Goal: Task Accomplishment & Management: Use online tool/utility

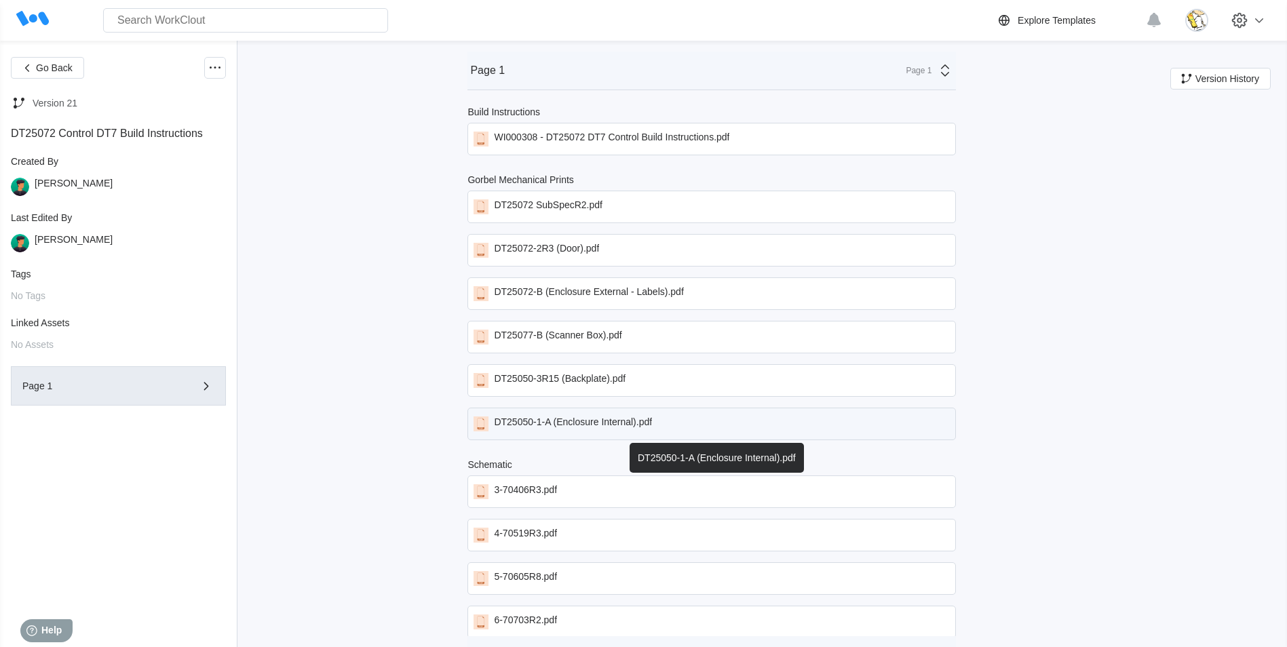
click at [624, 426] on div "DT25050-1-A (Enclosure Internal).pdf" at bounding box center [573, 424] width 158 height 15
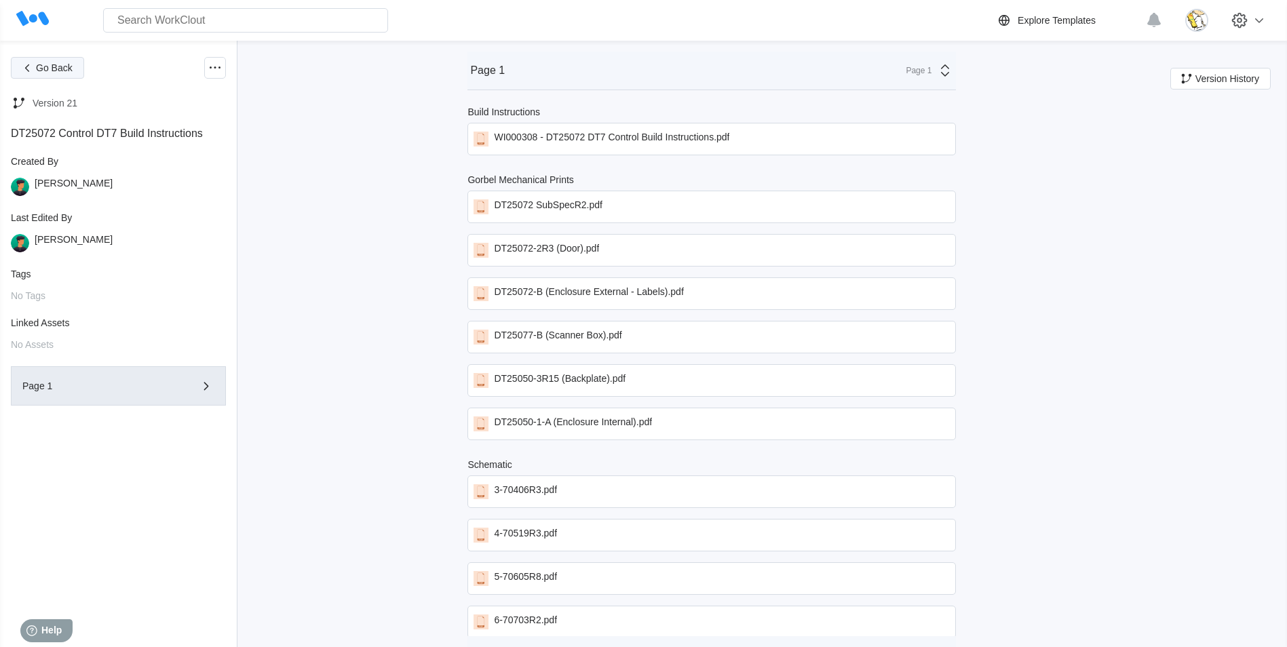
click at [60, 69] on span "Go Back" at bounding box center [54, 68] width 37 height 10
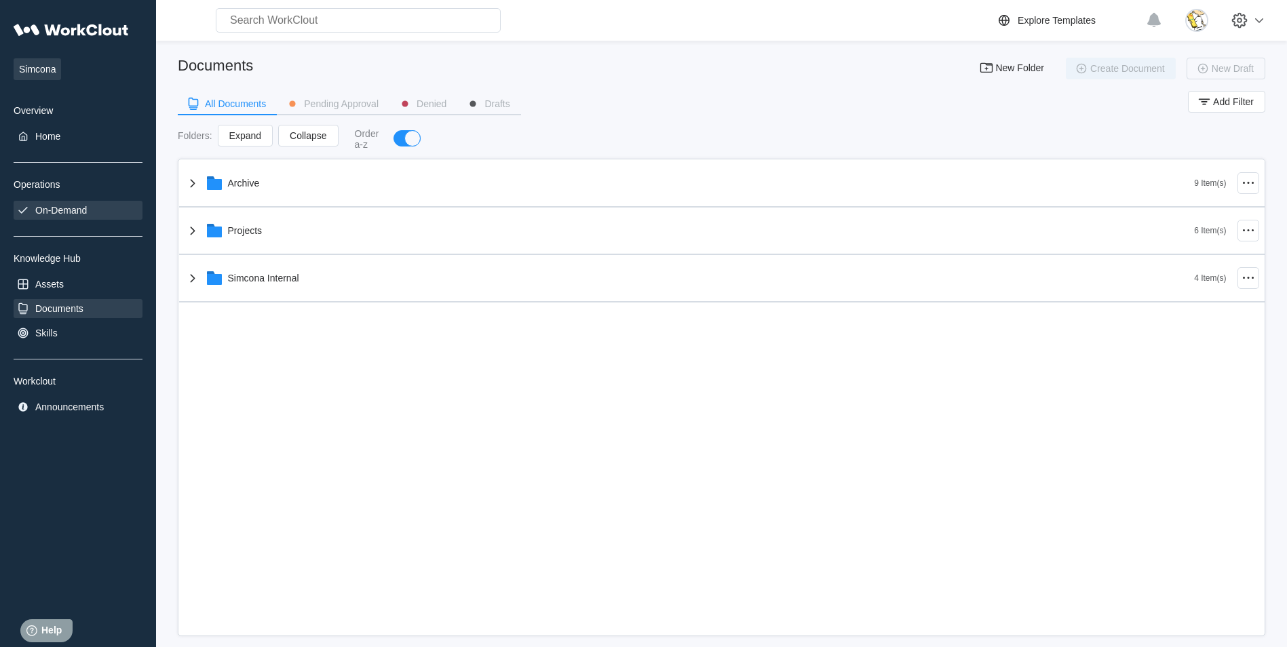
click at [67, 214] on div "On-Demand" at bounding box center [61, 210] width 52 height 11
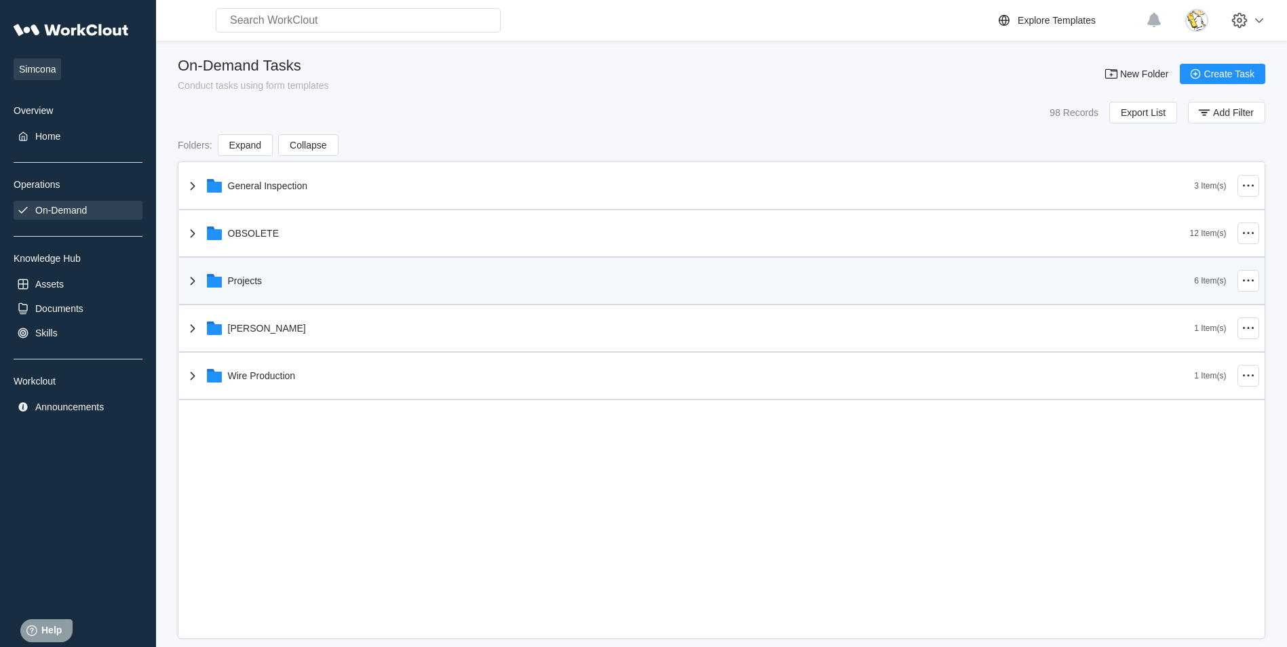
click at [248, 265] on div "Projects" at bounding box center [690, 280] width 1010 height 35
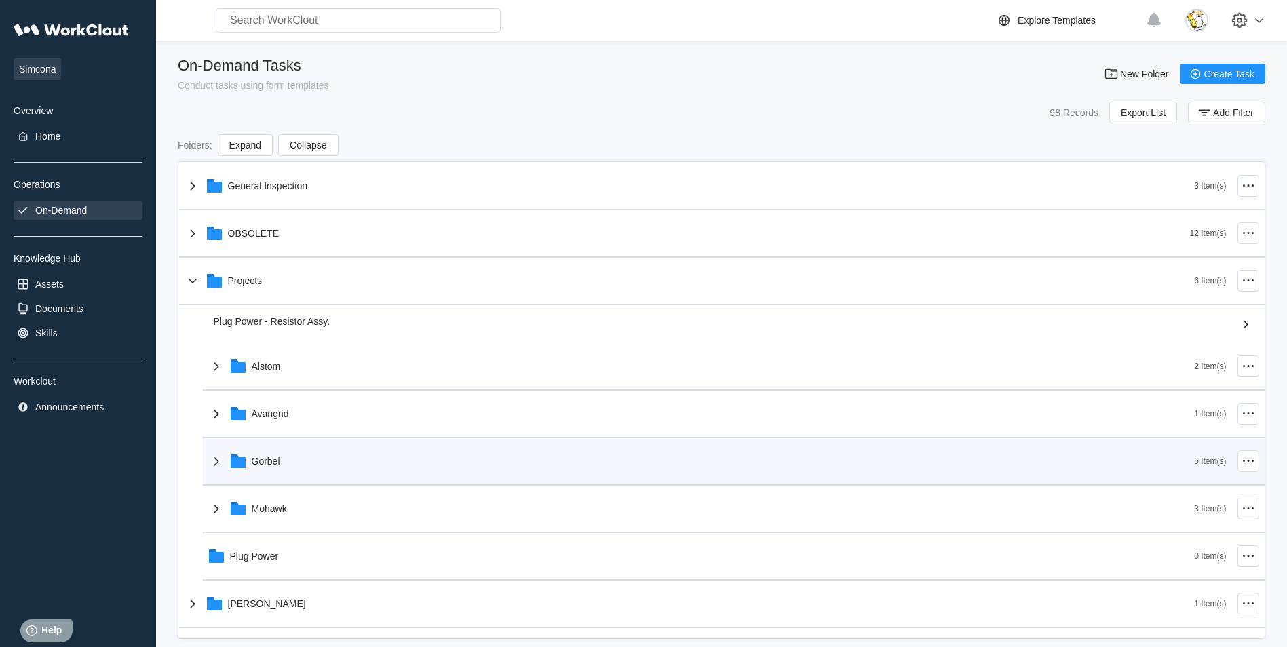
drag, startPoint x: 285, startPoint y: 451, endPoint x: 282, endPoint y: 459, distance: 8.6
click at [284, 455] on div "General Inspection 3 Item(s) OBSOLETE 12 Item(s) Projects 6 Item(s) Plug Power …" at bounding box center [722, 419] width 1086 height 513
click at [270, 456] on div "Gorbel" at bounding box center [266, 461] width 29 height 11
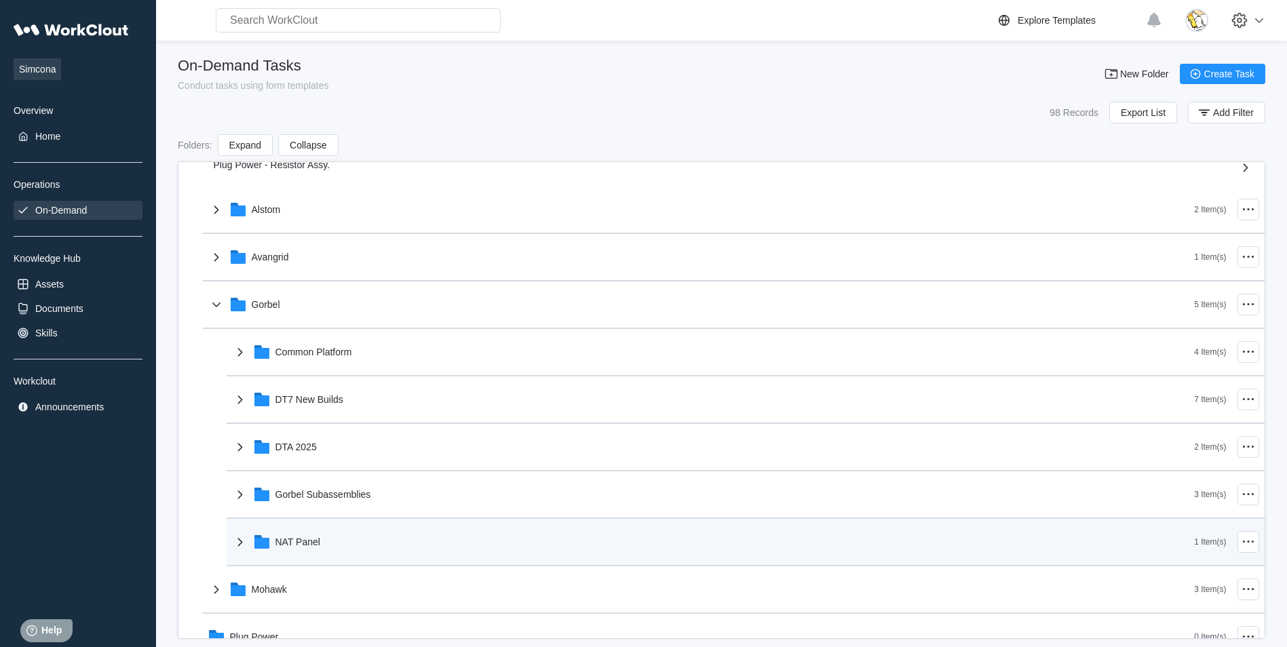
scroll to position [204, 0]
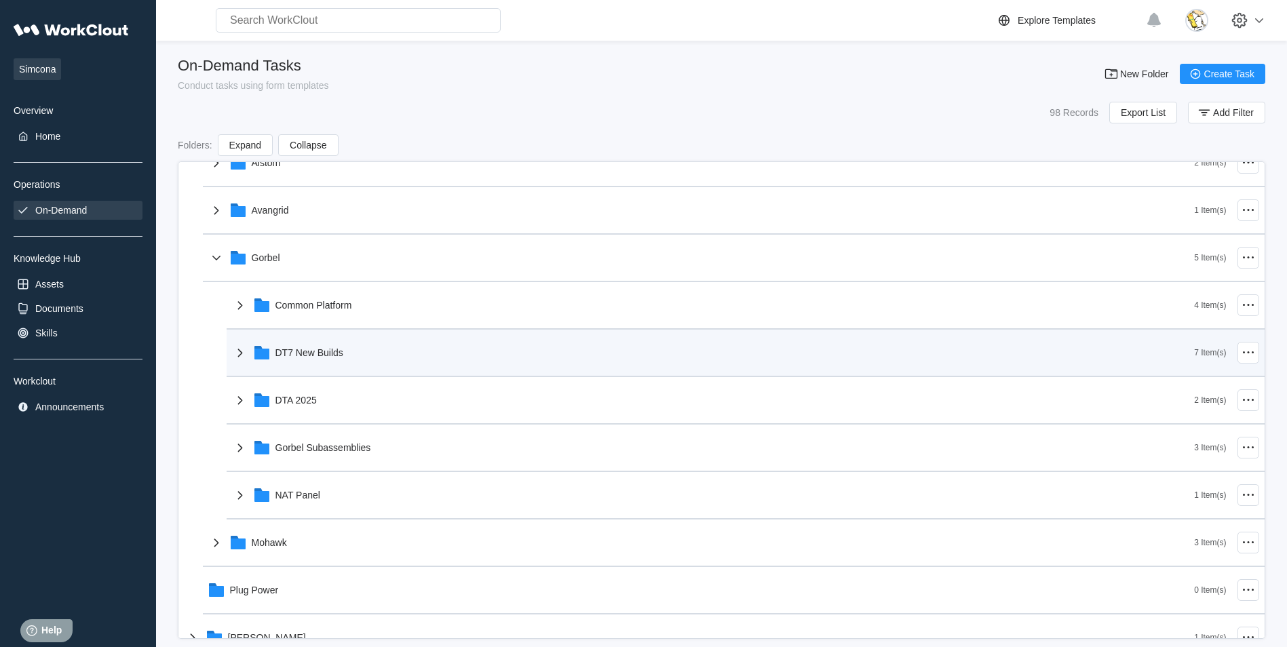
click at [346, 350] on div "DT7 New Builds" at bounding box center [713, 352] width 963 height 35
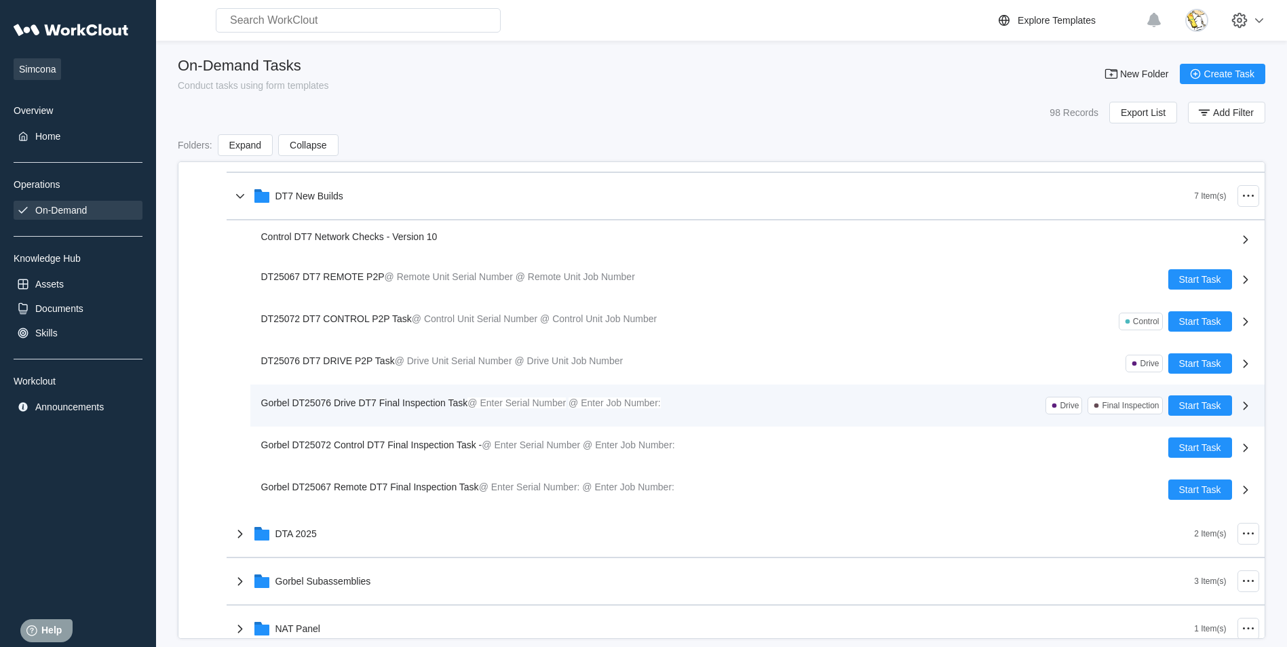
scroll to position [407, 0]
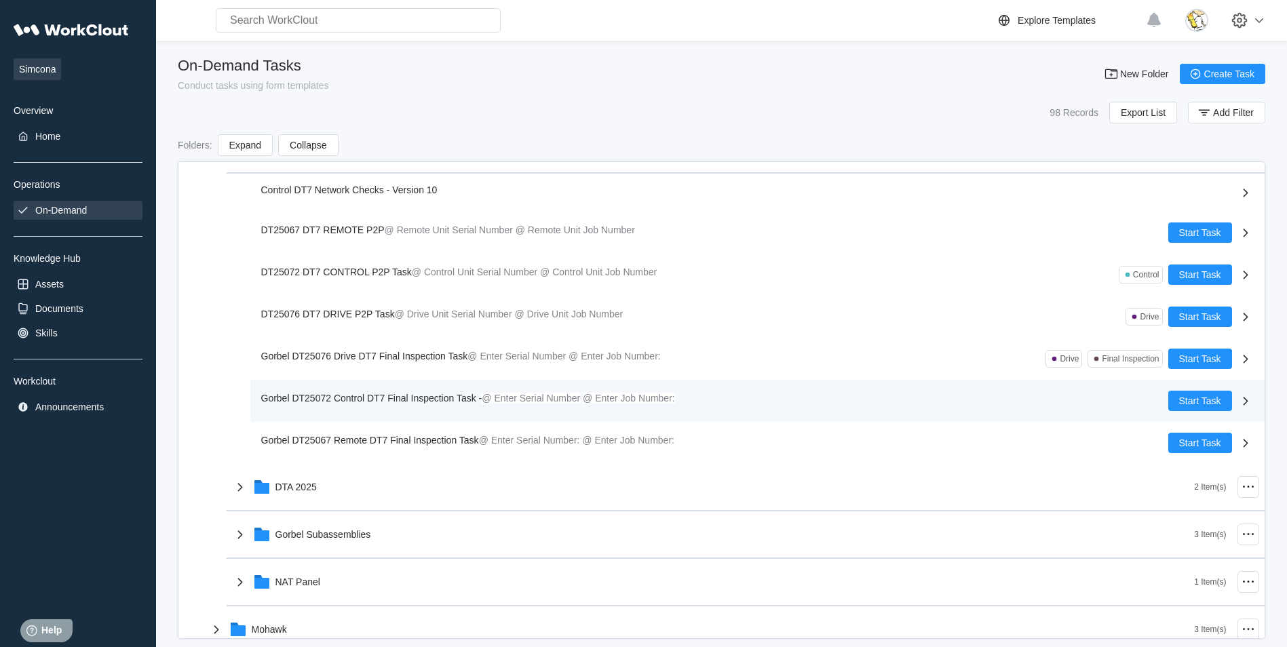
drag, startPoint x: 421, startPoint y: 396, endPoint x: 379, endPoint y: 383, distance: 44.9
click at [417, 396] on div "General Inspection 3 Item(s) OBSOLETE 12 Item(s) Projects 6 Item(s) Plug Power …" at bounding box center [722, 276] width 1086 height 1041
click at [376, 392] on div "Gorbel DT25072 Control DT7 Final Inspection Task - @ Enter Serial Number @ Ente…" at bounding box center [470, 398] width 419 height 15
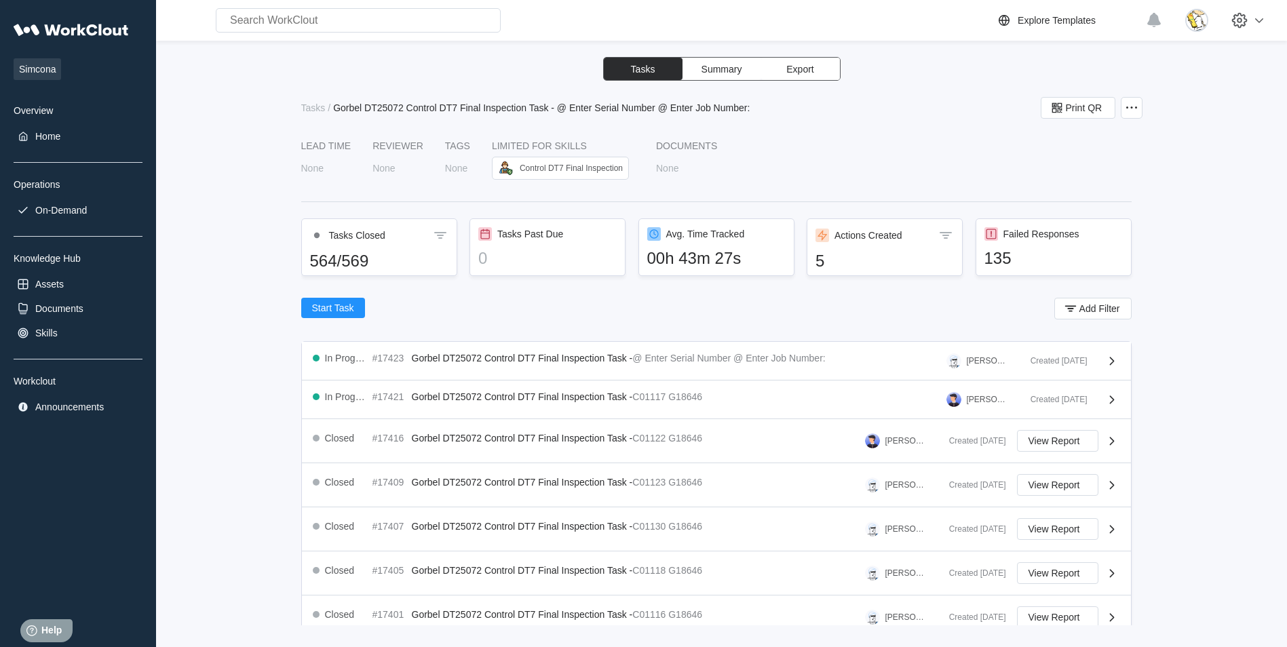
click at [541, 314] on div "Start Task Add Filter" at bounding box center [716, 311] width 831 height 27
click at [1080, 312] on span "Add Filter" at bounding box center [1100, 309] width 41 height 10
click at [770, 364] on div "Status" at bounding box center [719, 362] width 127 height 19
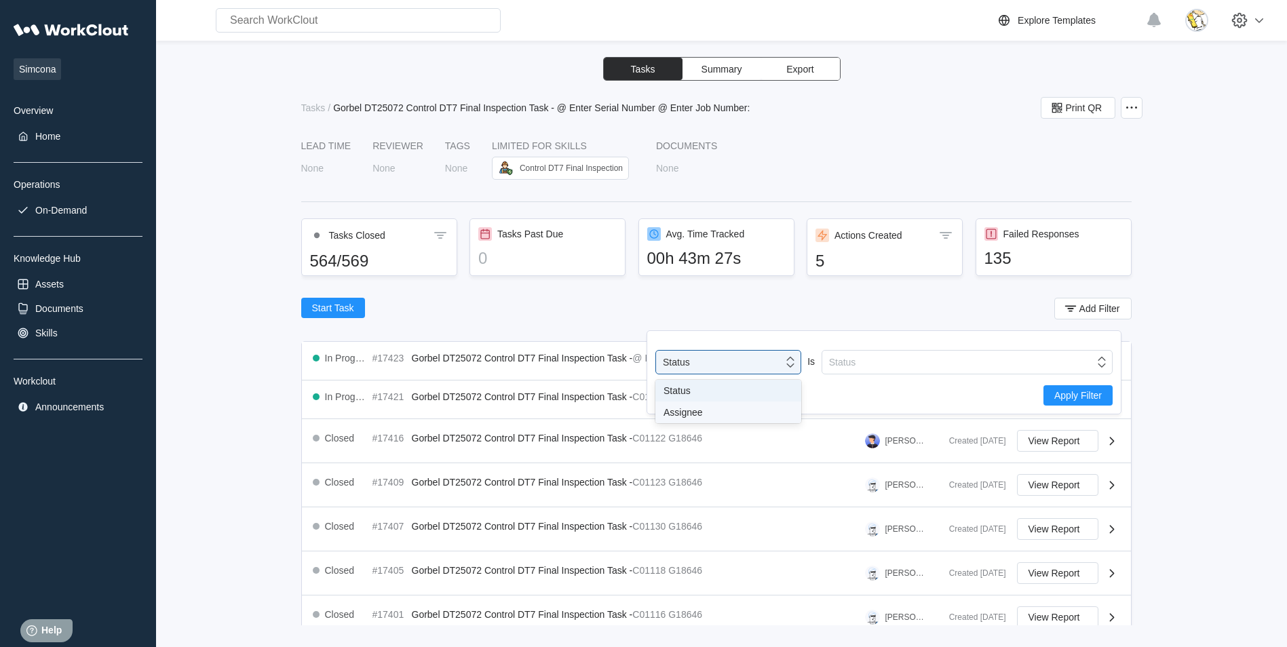
click at [705, 408] on div "Assignee" at bounding box center [729, 412] width 130 height 11
click at [866, 366] on div "Assignee" at bounding box center [848, 362] width 39 height 11
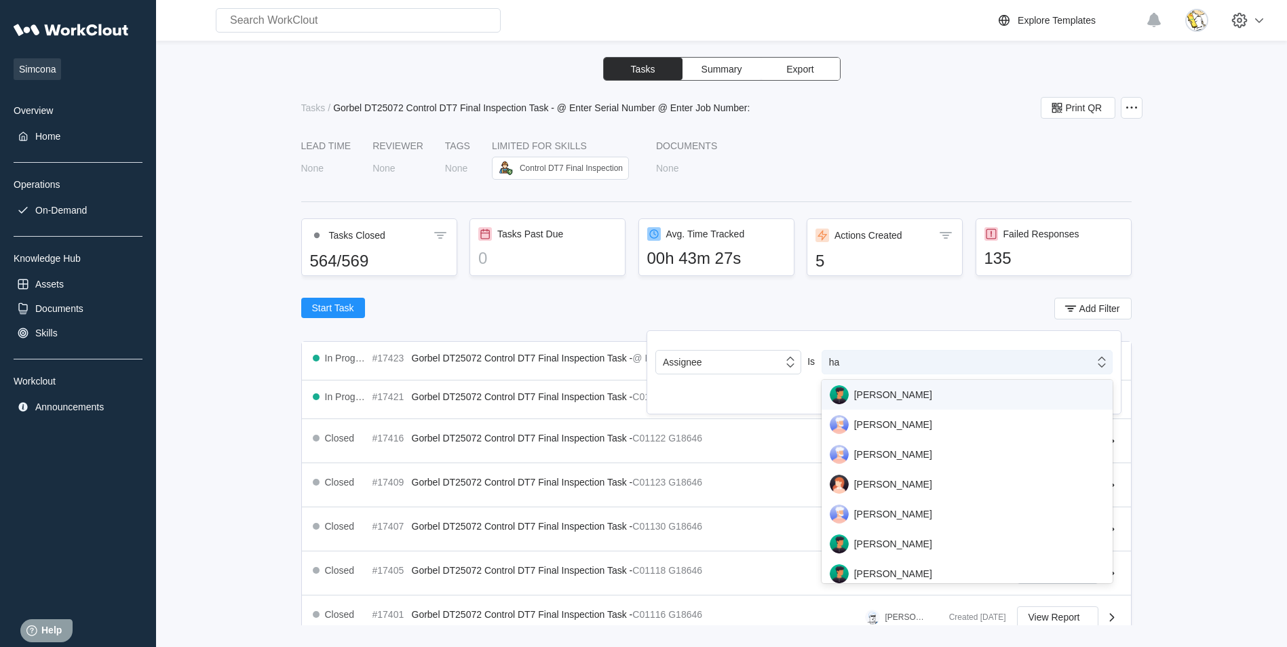
type input "han"
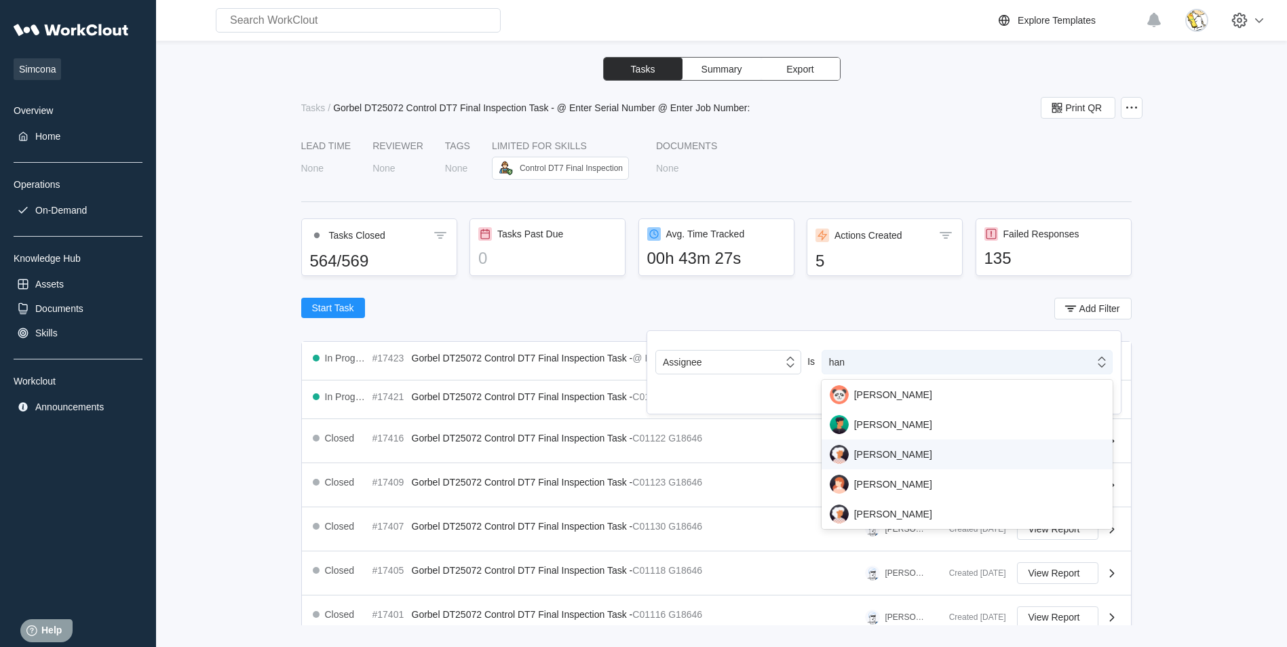
click at [893, 456] on div "[PERSON_NAME]" at bounding box center [967, 454] width 275 height 19
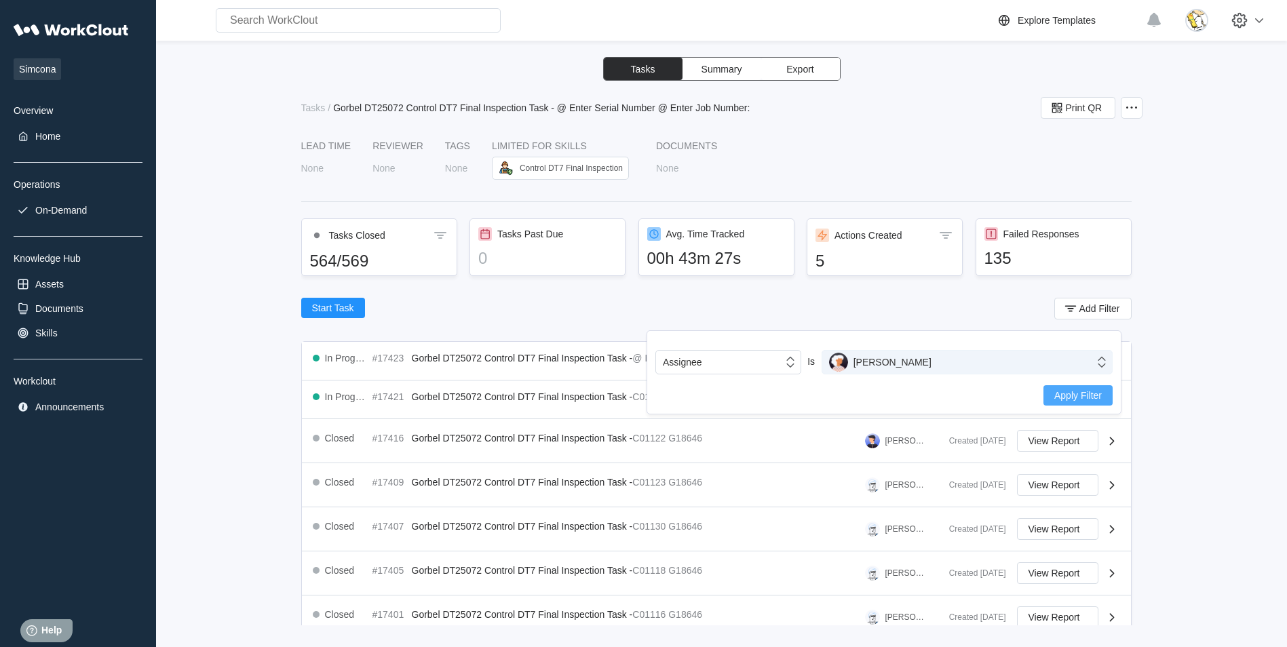
click at [1072, 398] on span "Apply Filter" at bounding box center [1079, 396] width 48 height 10
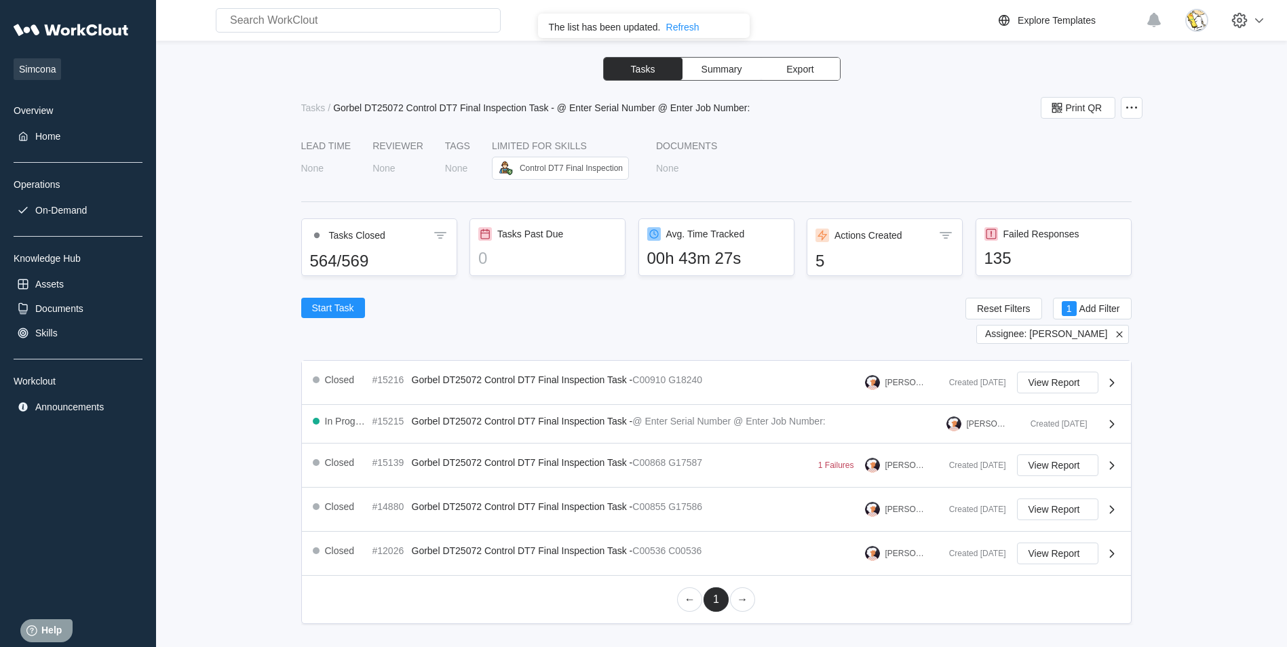
click at [1121, 335] on icon at bounding box center [1120, 334] width 12 height 12
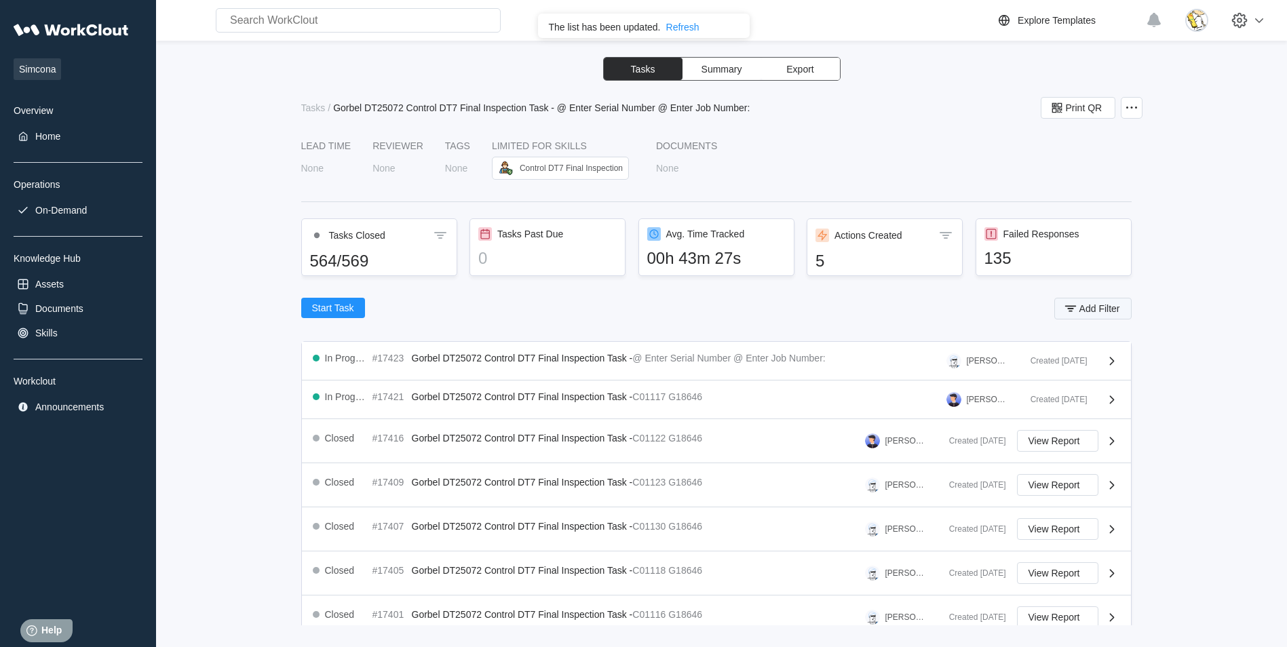
click at [1080, 309] on span "Add Filter" at bounding box center [1100, 309] width 41 height 10
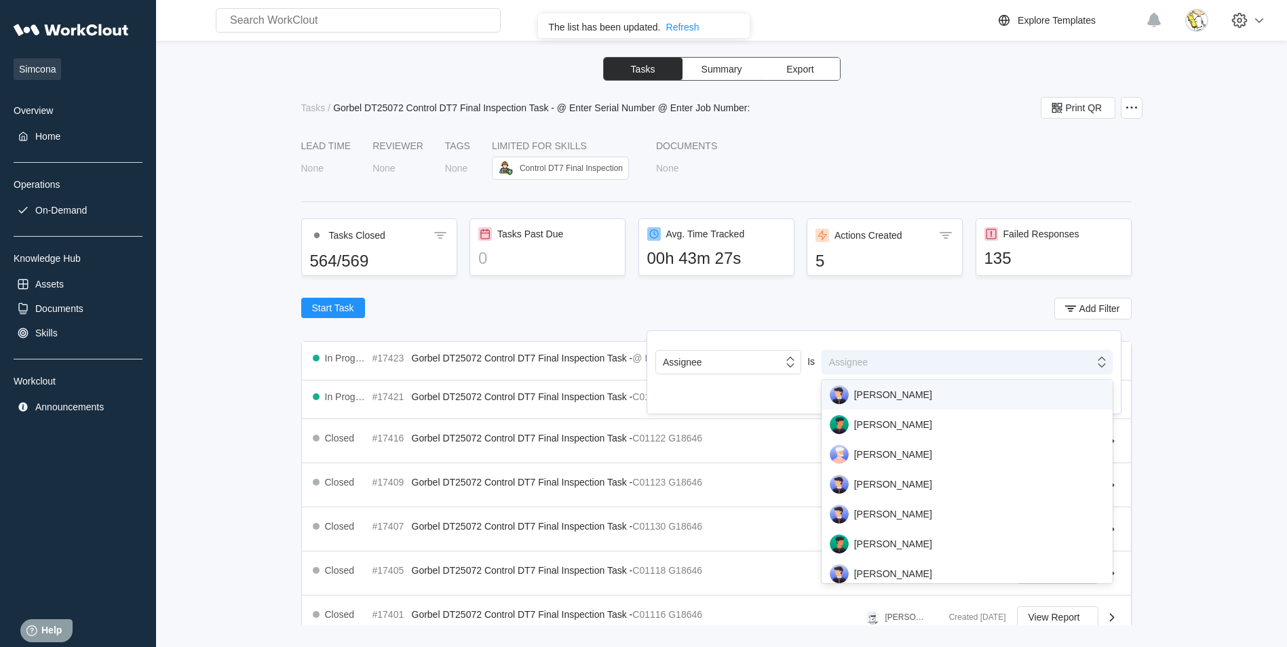
click at [895, 373] on div "Assignee" at bounding box center [967, 362] width 291 height 24
type input "e"
type input "H"
click at [697, 324] on div "Assignee Is option [PERSON_NAME] focused, 4 of 50. 50 results available. Use Up…" at bounding box center [884, 367] width 475 height 95
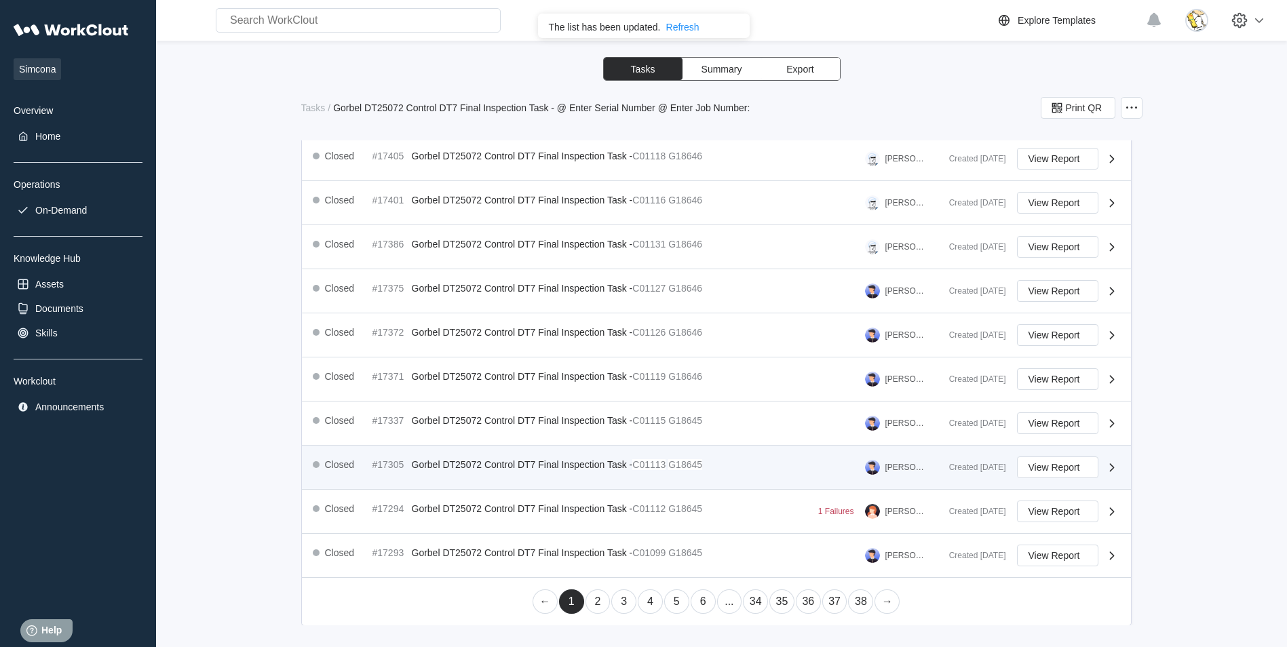
scroll to position [415, 0]
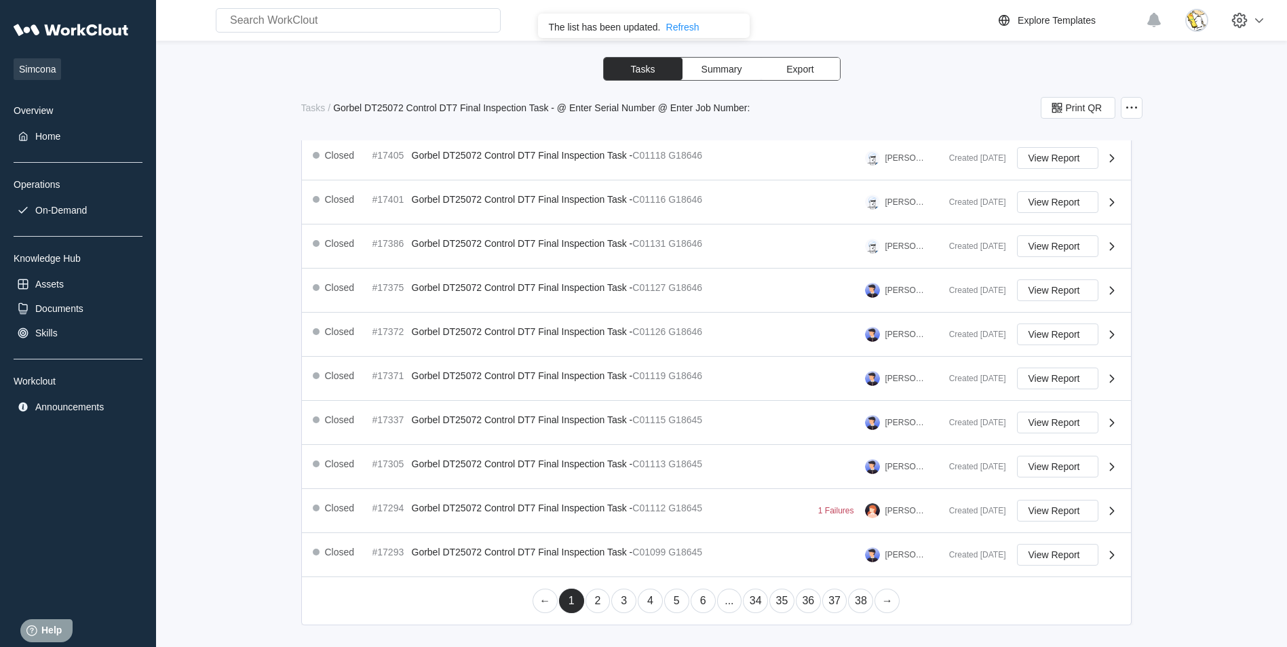
click at [752, 603] on link "34" at bounding box center [755, 601] width 25 height 24
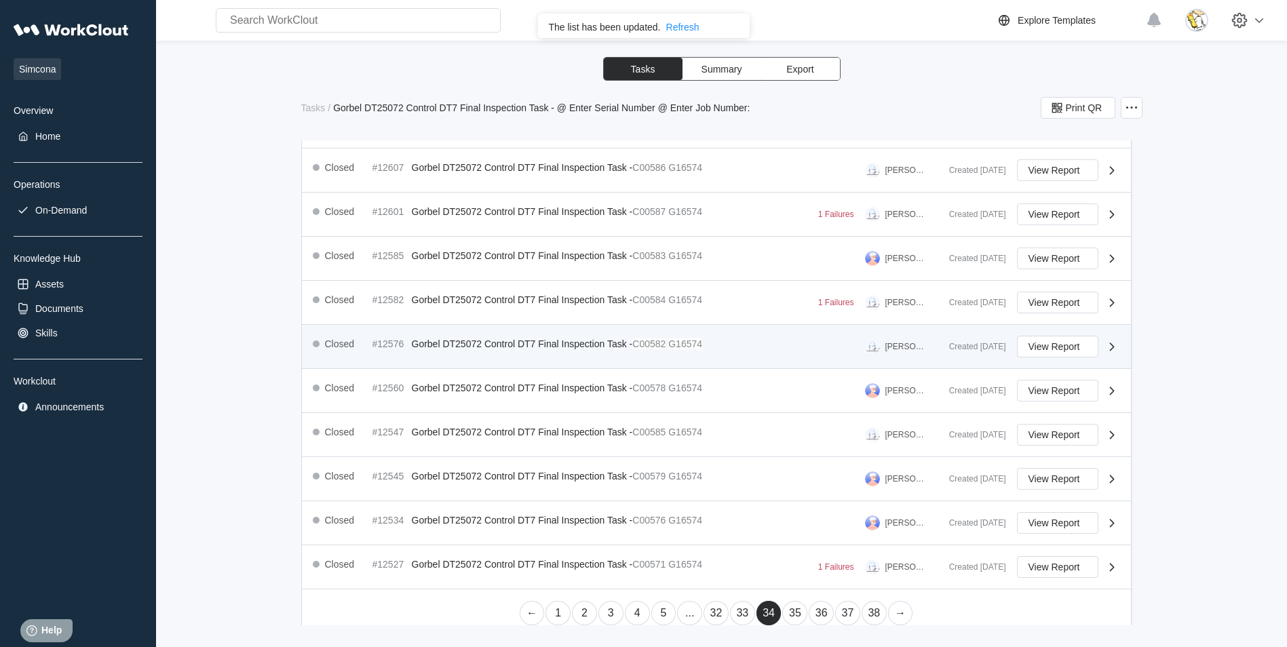
scroll to position [426, 0]
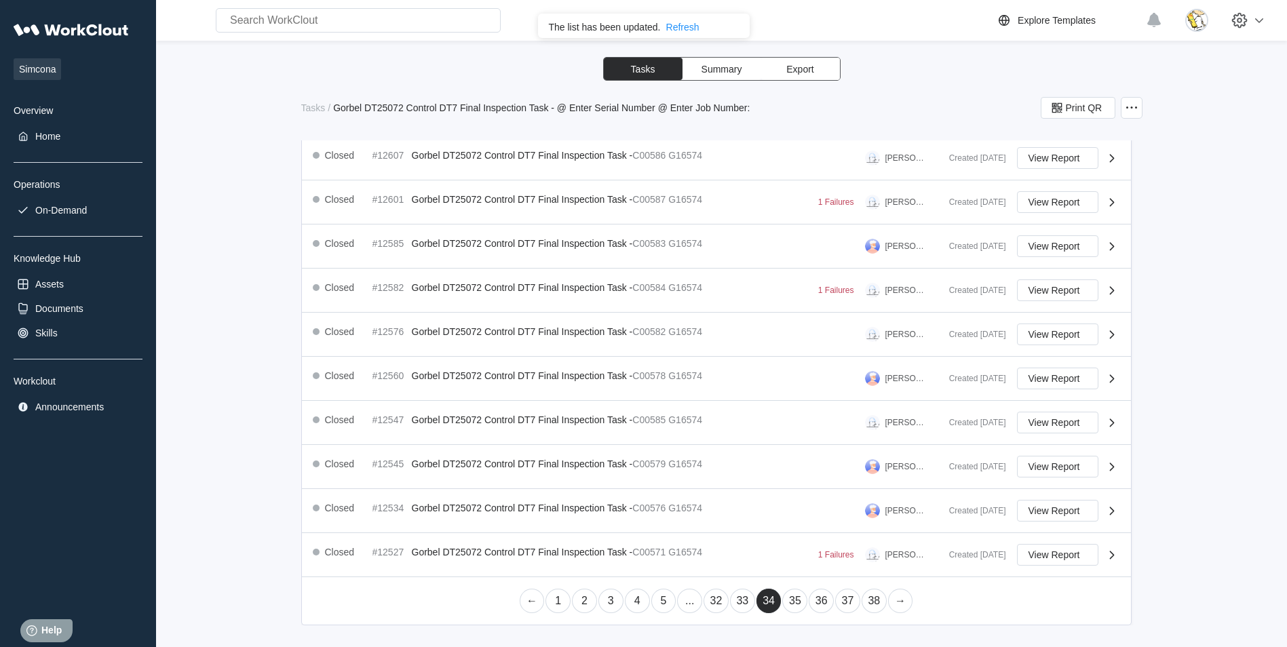
click at [818, 603] on link "36" at bounding box center [821, 601] width 25 height 24
click at [812, 597] on link "37" at bounding box center [821, 601] width 25 height 24
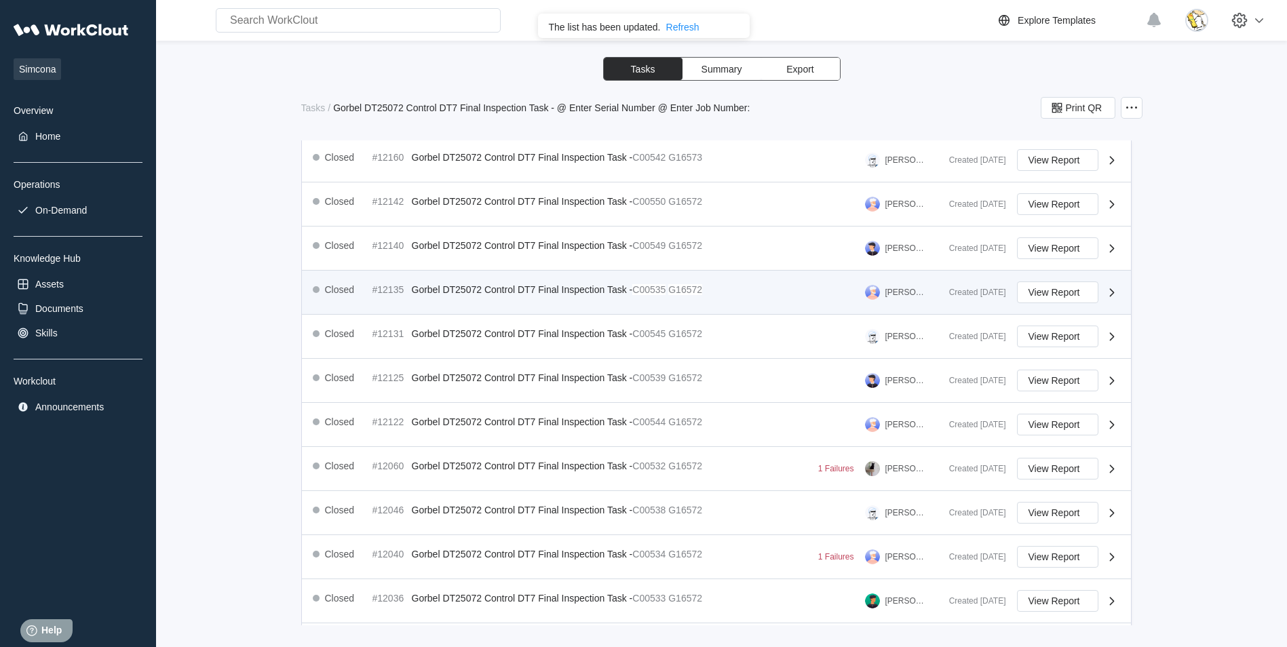
scroll to position [271, 0]
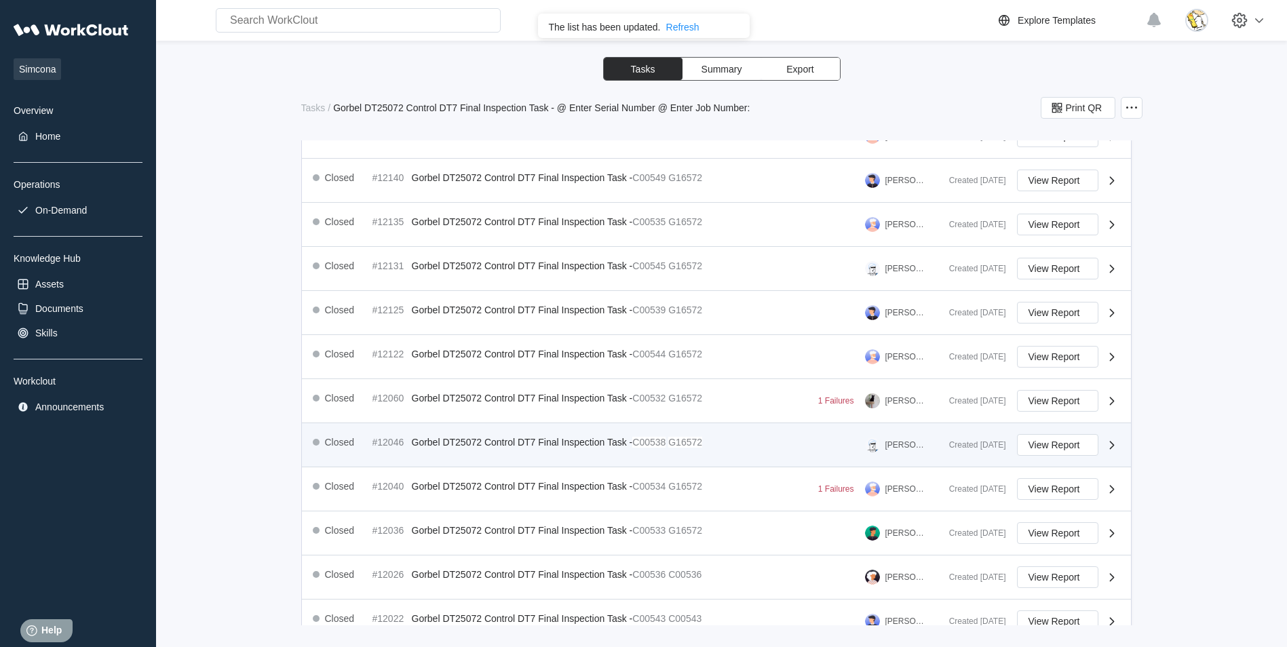
click at [737, 443] on div "Closed #12046 Gorbel DT25072 Control DT7 Final Inspection Task - C00538 G16572 …" at bounding box center [626, 445] width 626 height 22
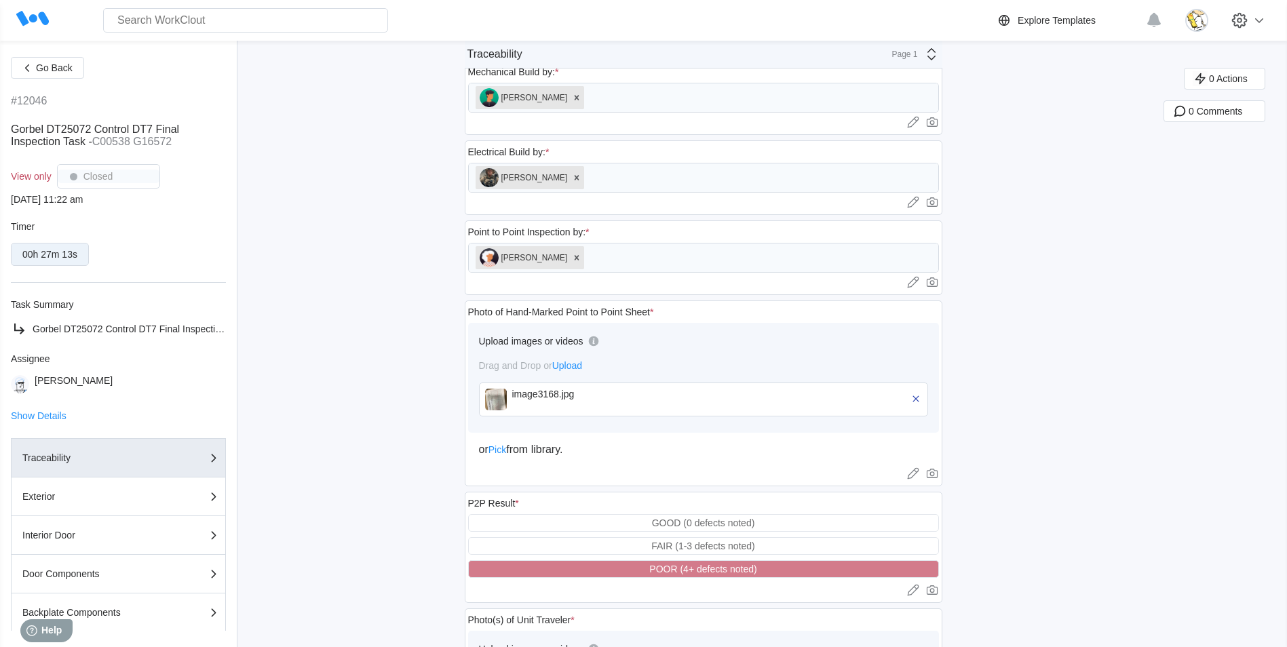
scroll to position [747, 0]
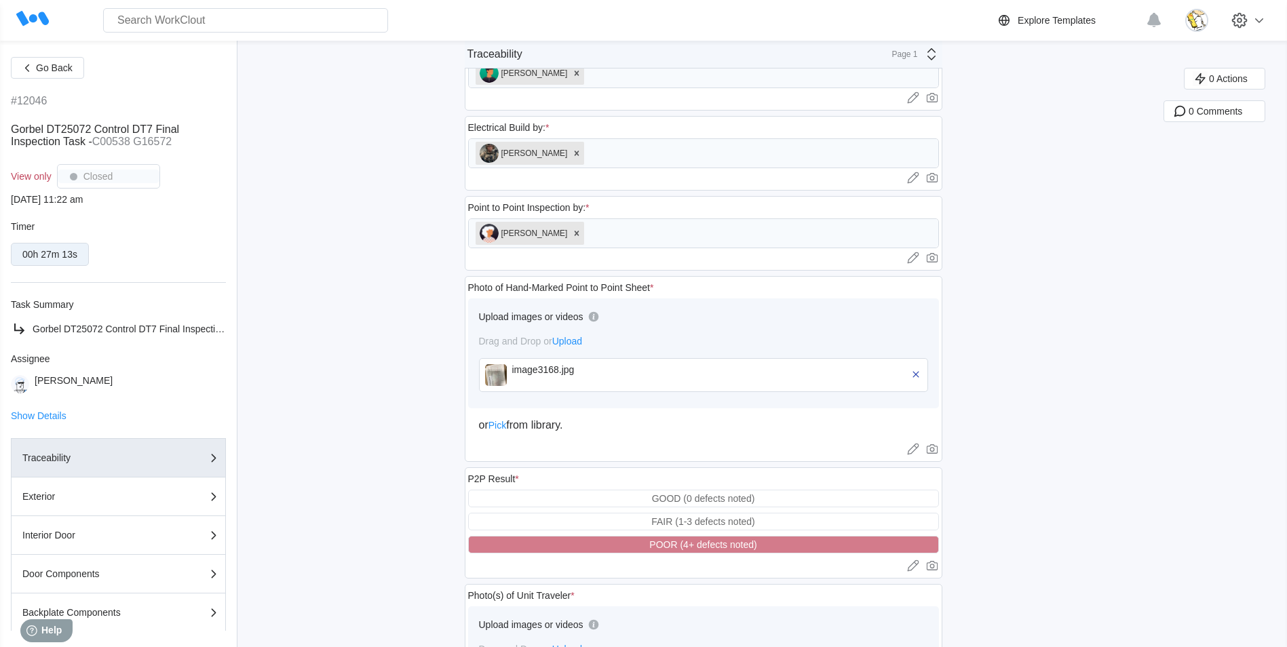
click at [607, 371] on div "image3168.jpg" at bounding box center [590, 369] width 156 height 11
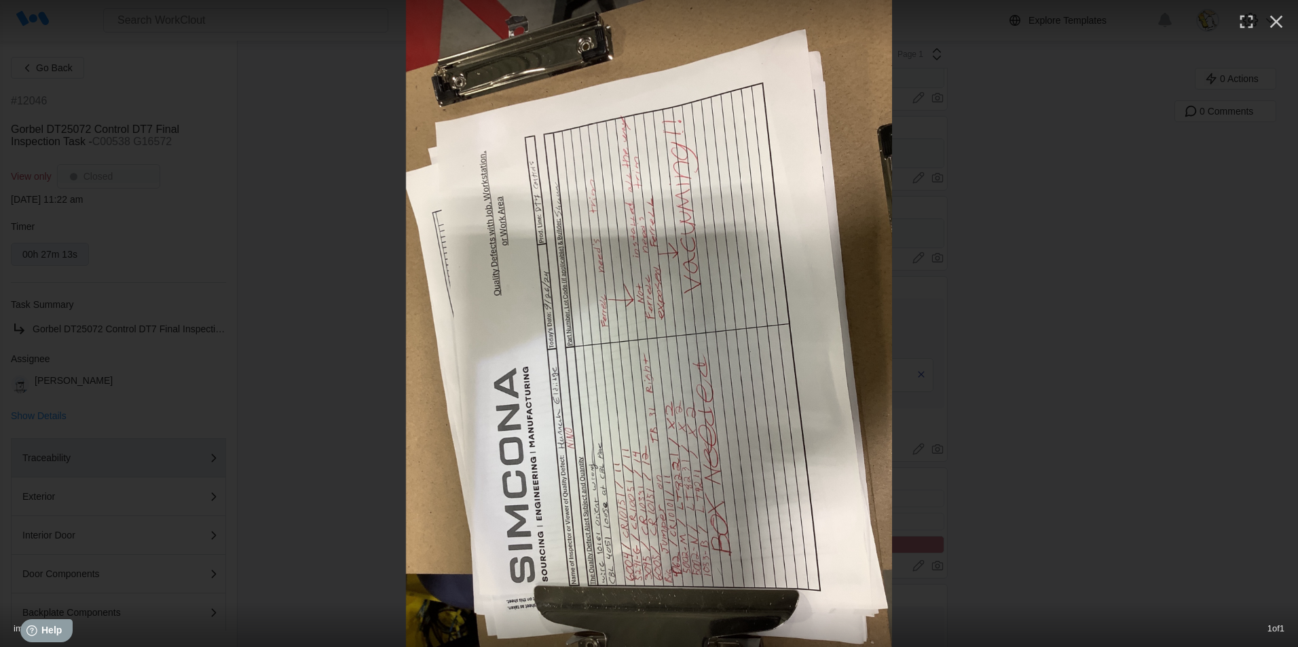
drag, startPoint x: 1279, startPoint y: 19, endPoint x: 1049, endPoint y: 35, distance: 230.6
click at [1279, 21] on icon "button" at bounding box center [1276, 22] width 22 height 22
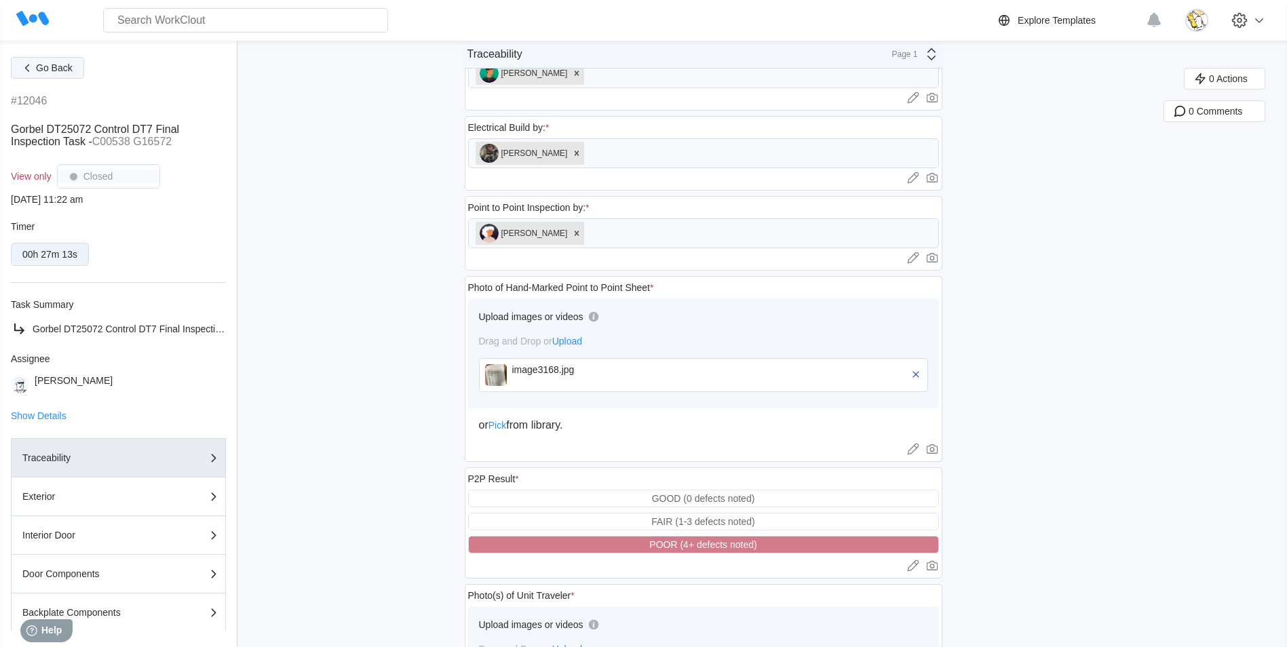
click at [79, 75] on button "Go Back" at bounding box center [47, 68] width 73 height 22
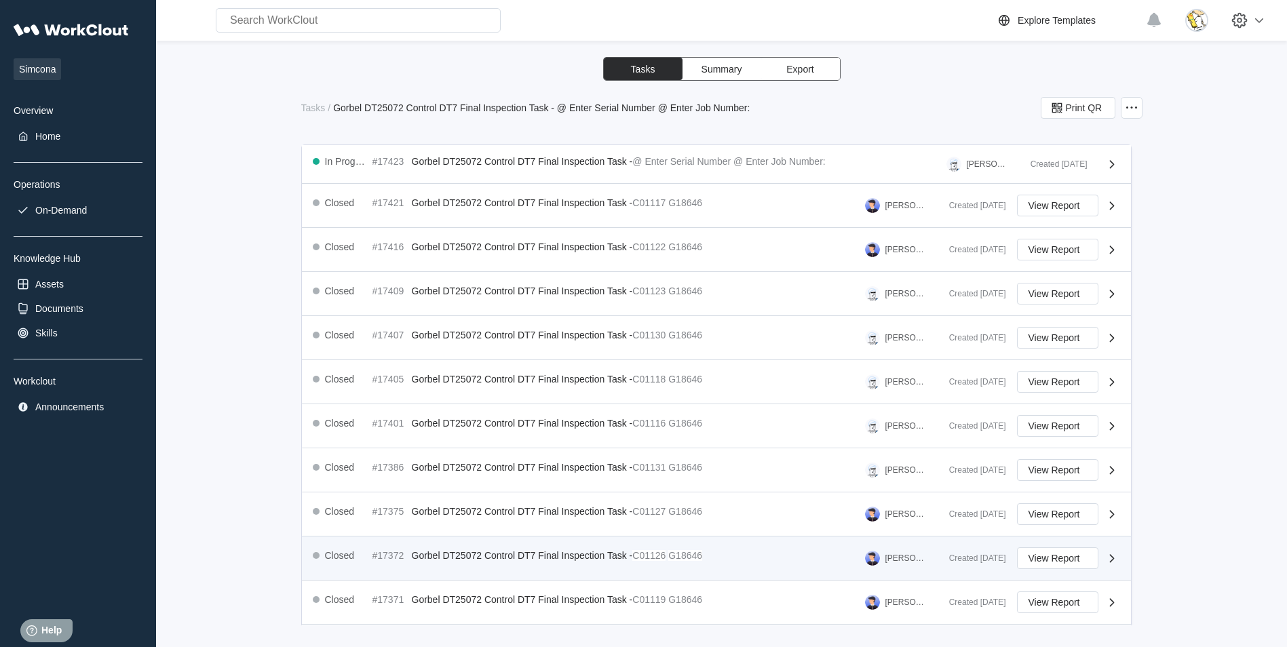
scroll to position [421, 0]
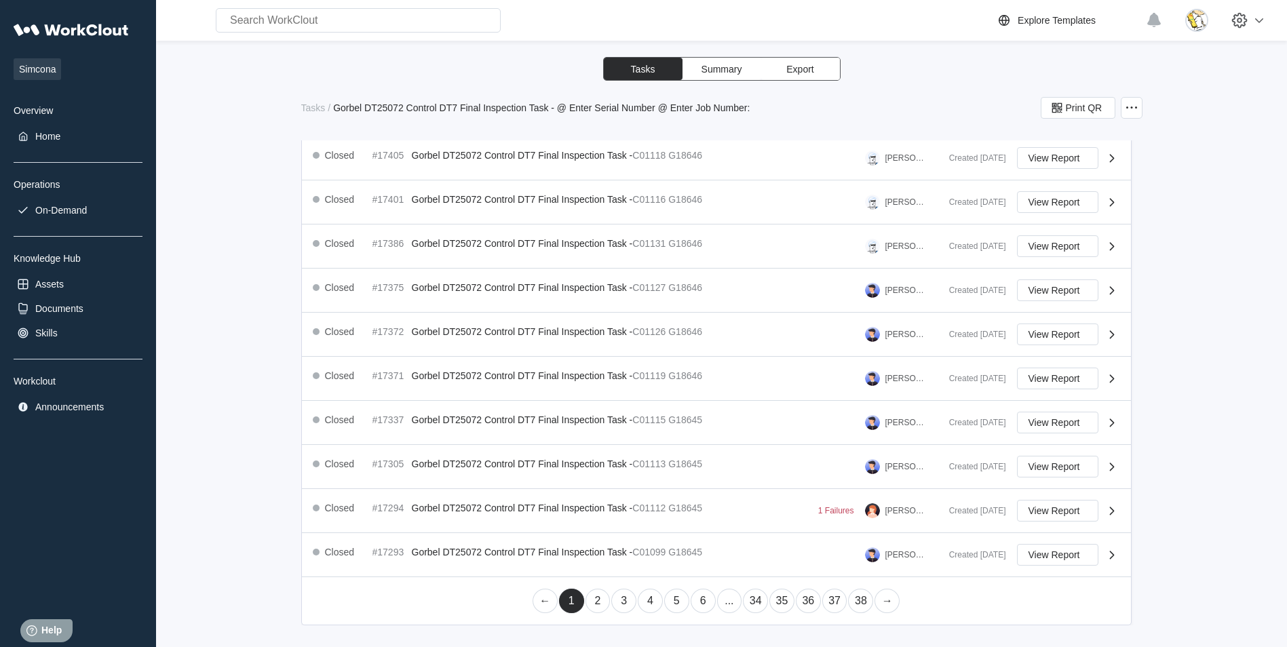
click at [800, 601] on link "36" at bounding box center [808, 601] width 25 height 24
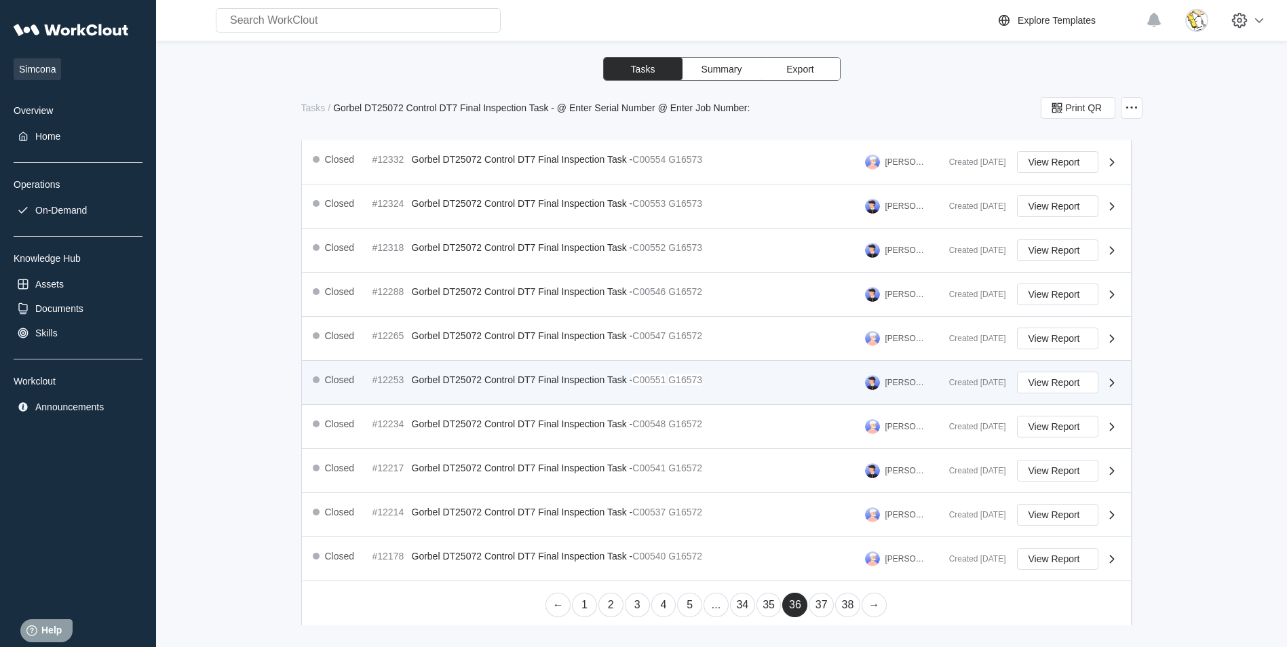
scroll to position [426, 0]
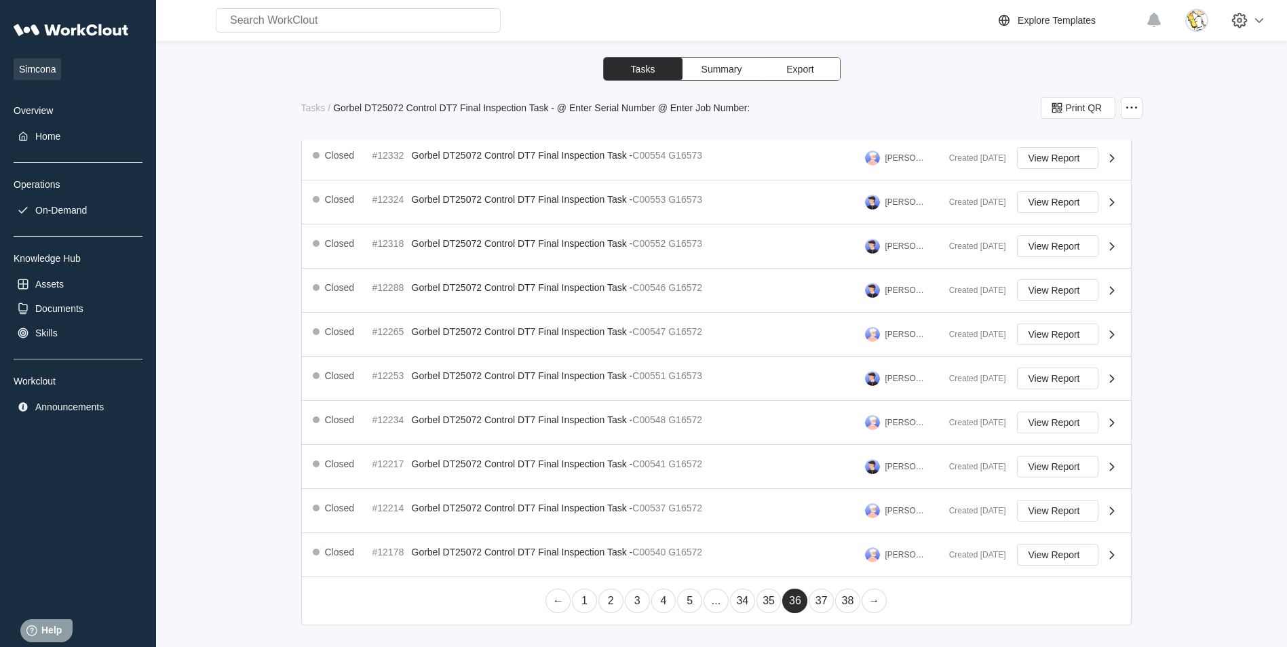
click at [810, 597] on link "37" at bounding box center [821, 601] width 25 height 24
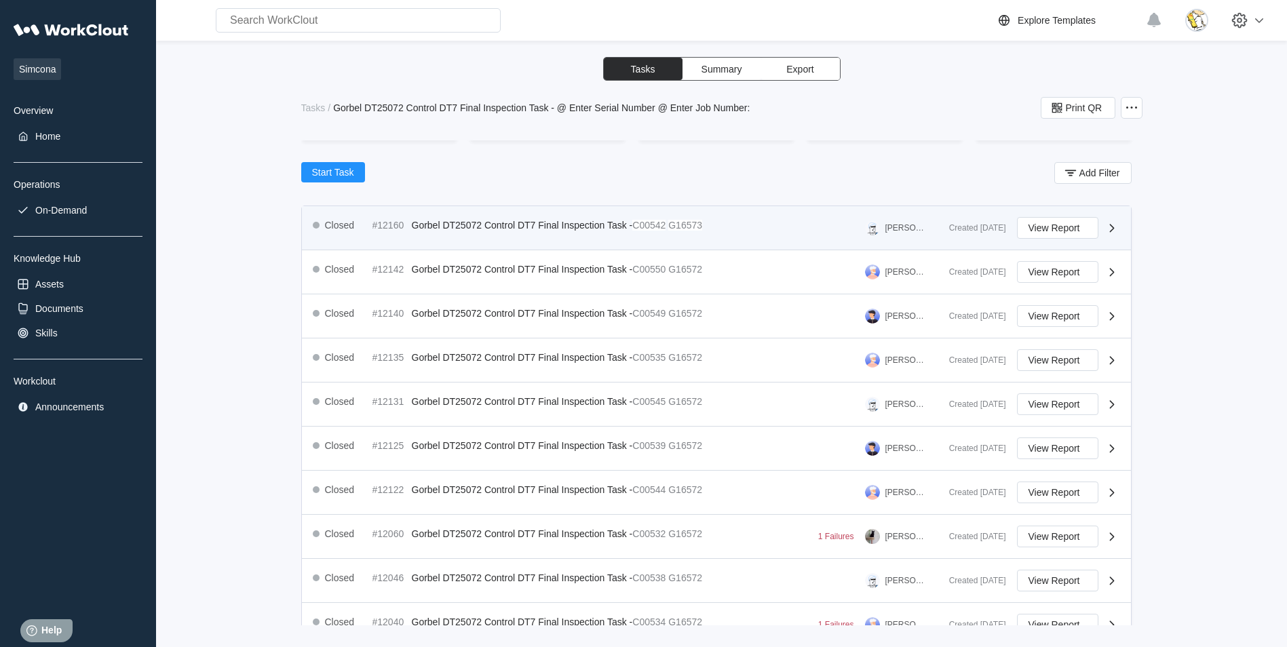
scroll to position [204, 0]
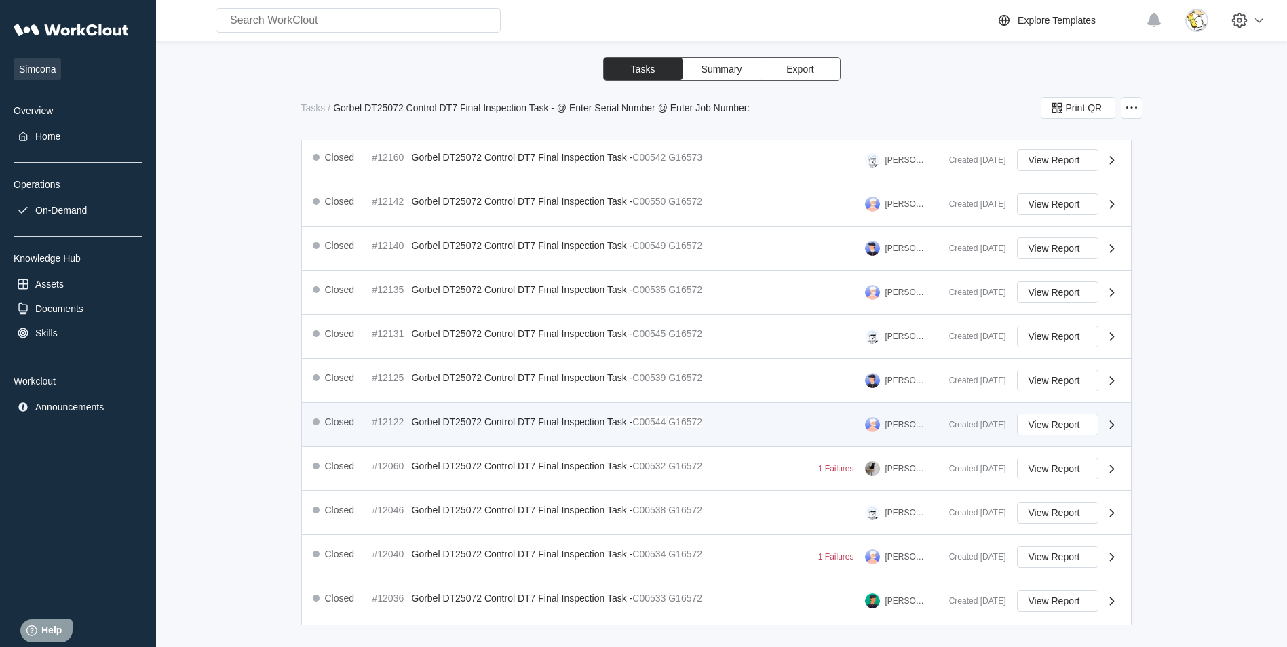
click at [733, 426] on div "Closed #12122 Gorbel DT25072 Control DT7 Final Inspection Task - C00544 G16572 …" at bounding box center [626, 425] width 626 height 22
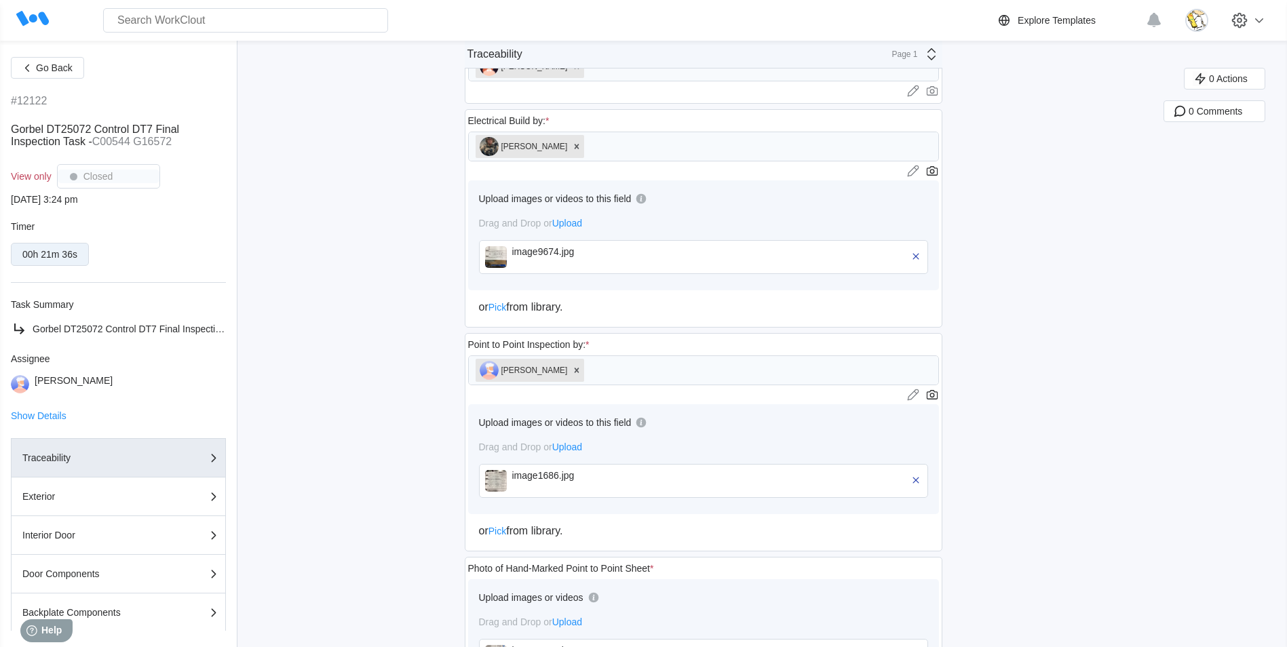
scroll to position [1289, 0]
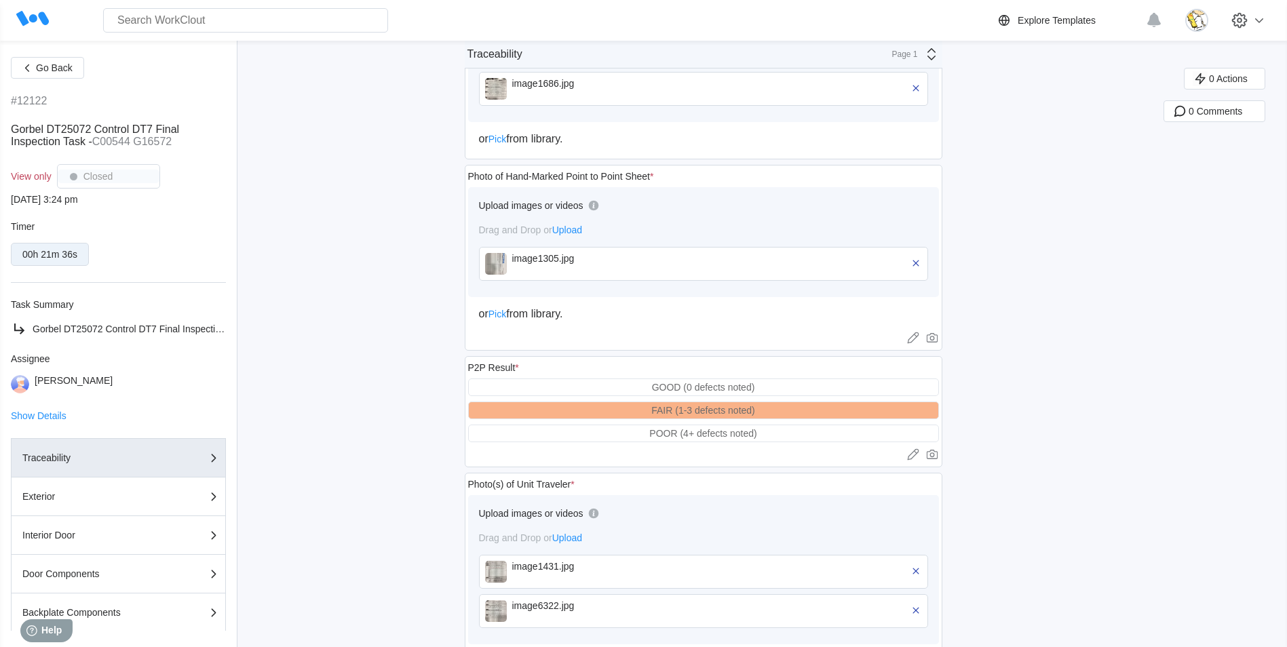
click at [553, 264] on div "image1305.jpg" at bounding box center [590, 264] width 156 height 22
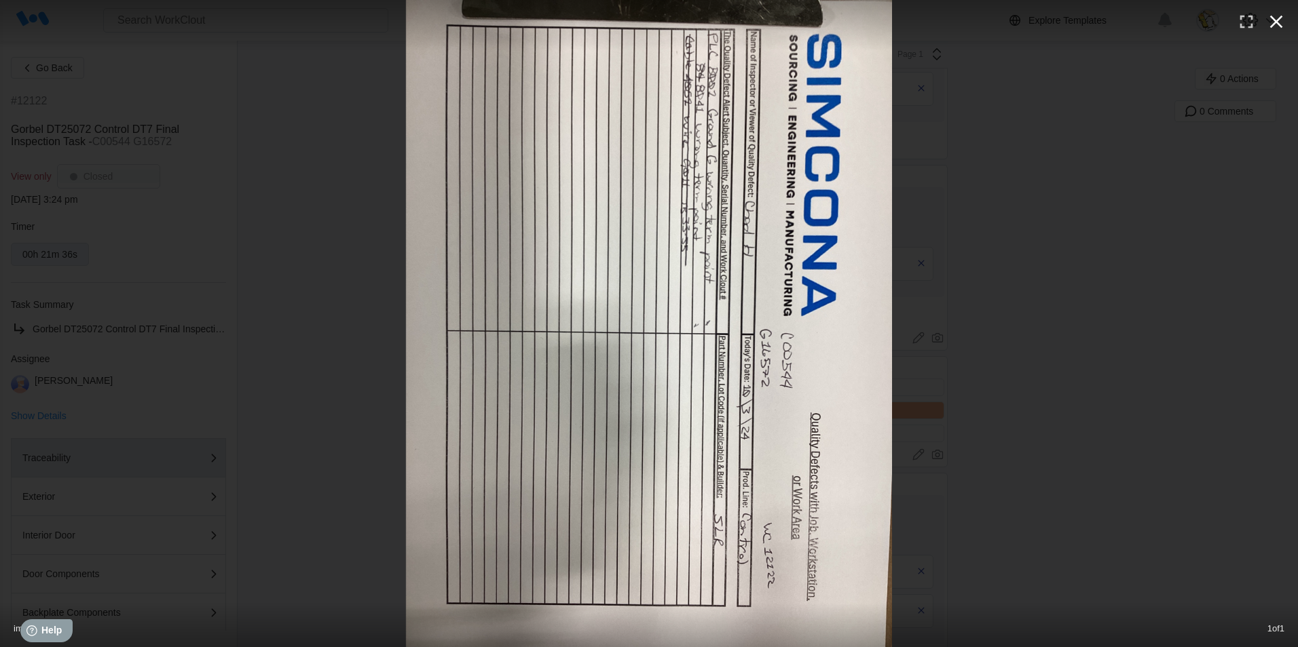
click at [1271, 20] on icon "button" at bounding box center [1276, 22] width 22 height 22
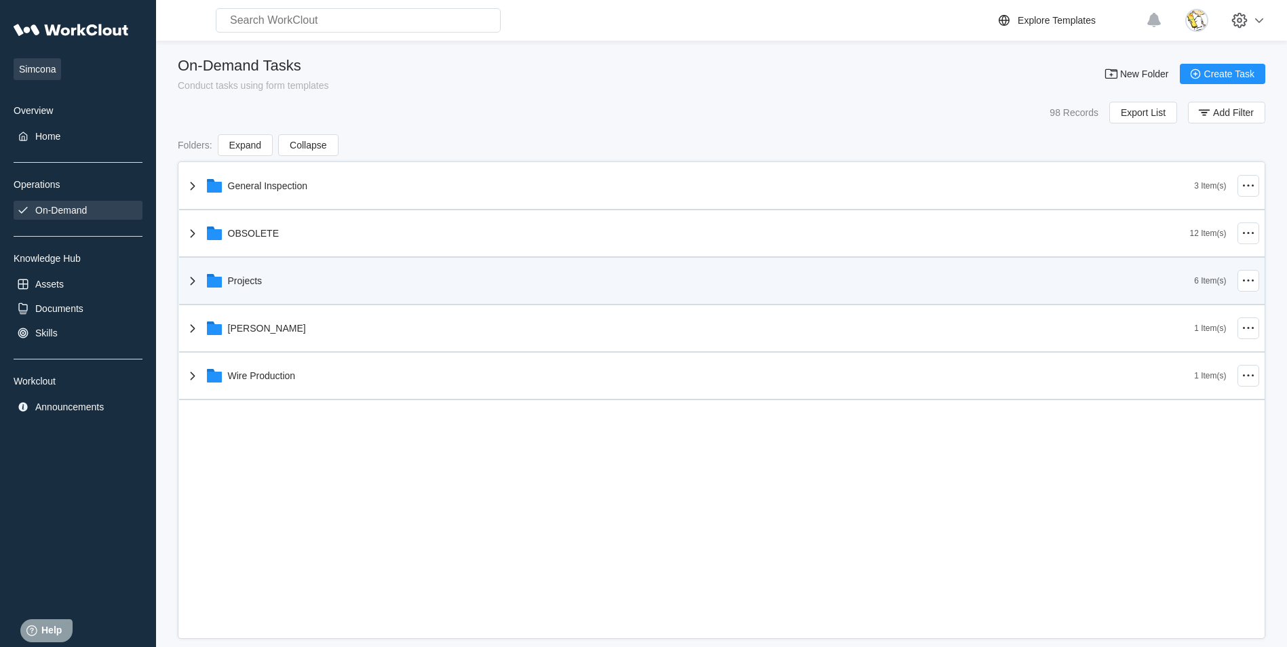
click at [265, 278] on div "Projects" at bounding box center [690, 280] width 1010 height 35
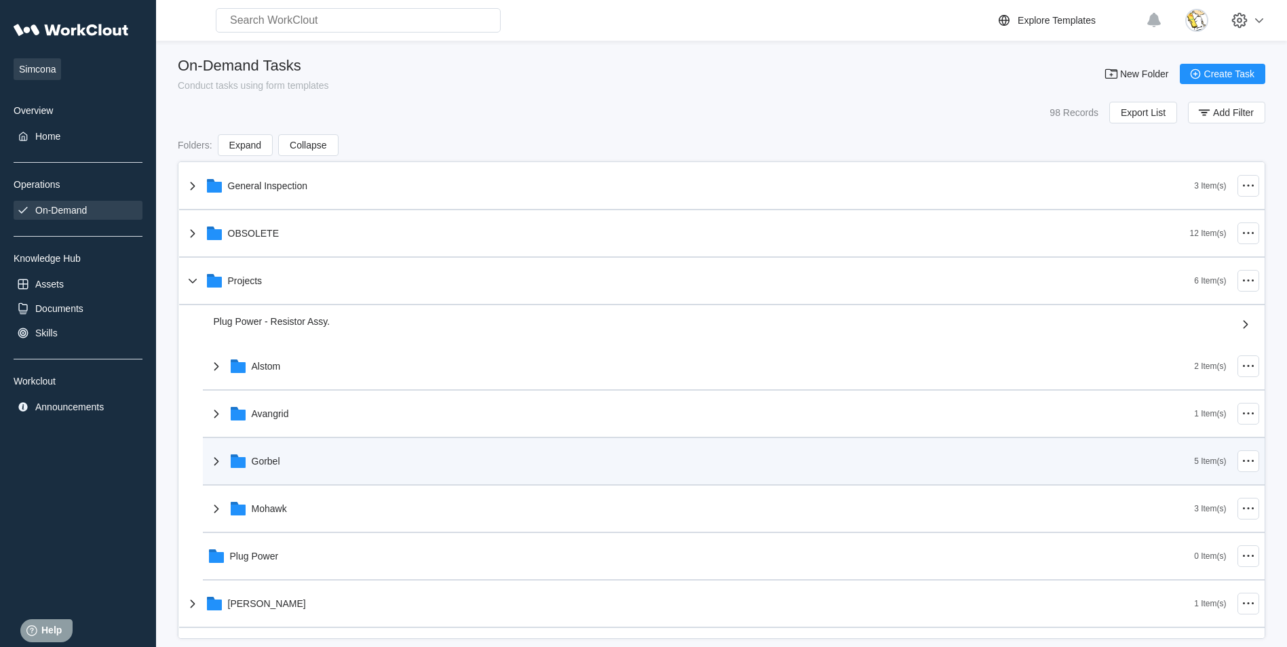
click at [328, 464] on div "Gorbel" at bounding box center [701, 461] width 987 height 35
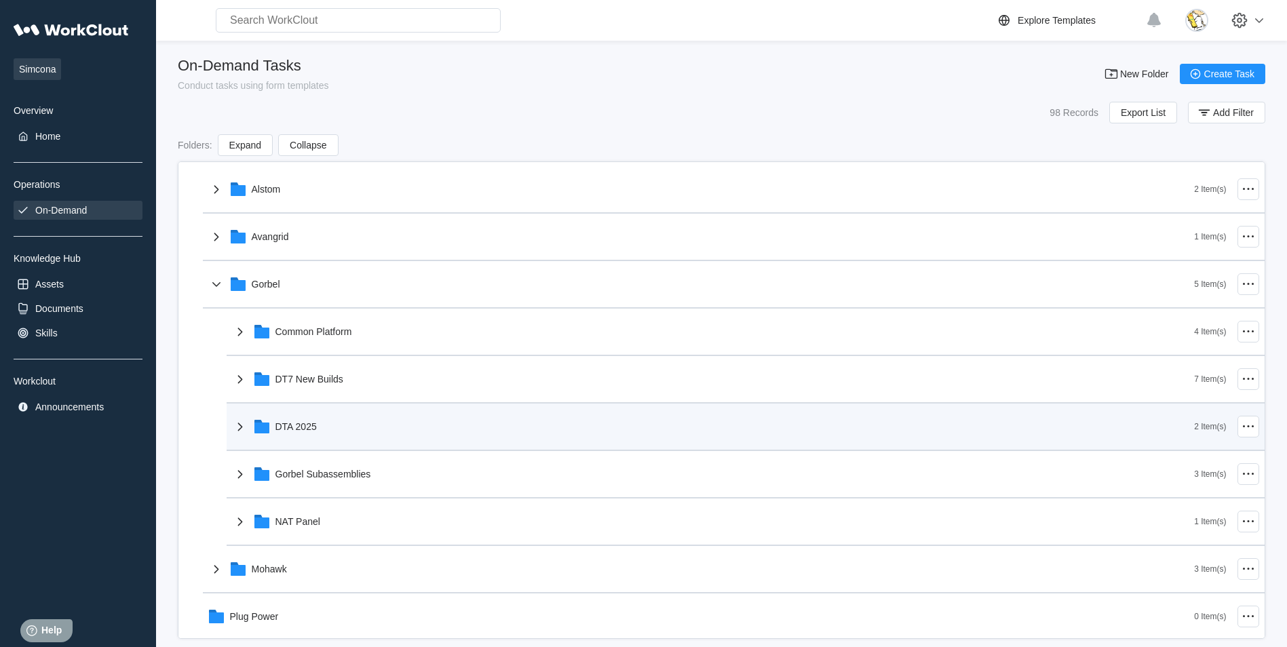
scroll to position [204, 0]
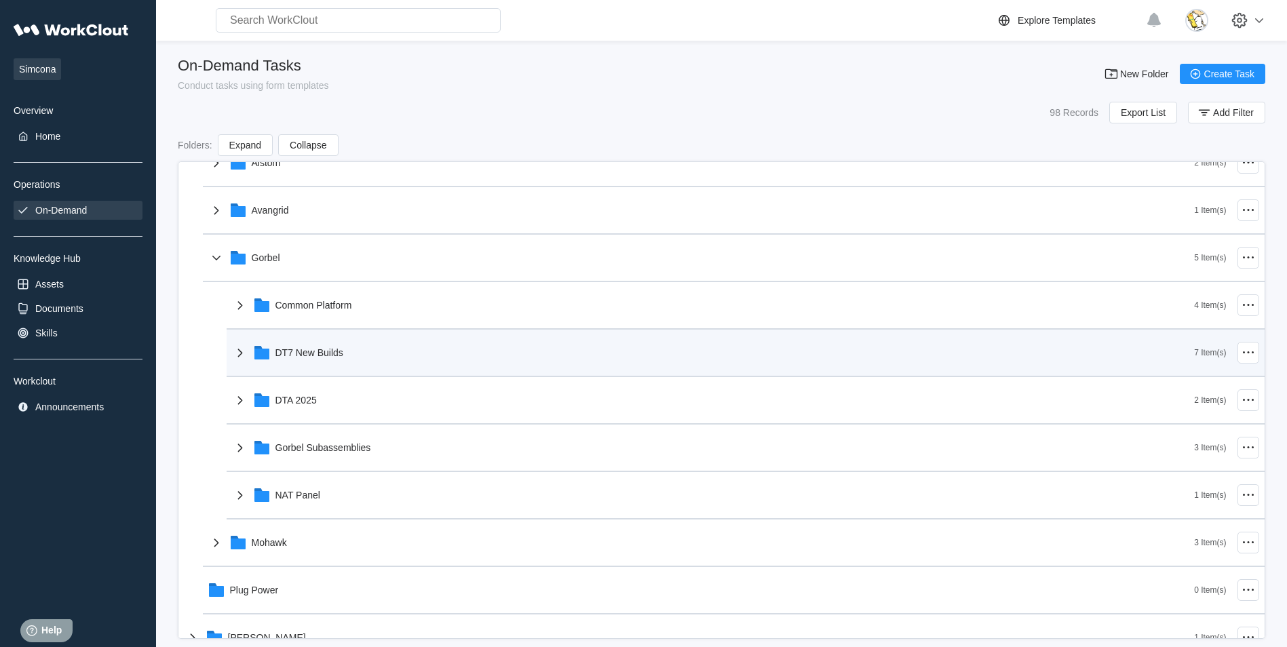
click at [345, 358] on div "DT7 New Builds" at bounding box center [713, 352] width 963 height 35
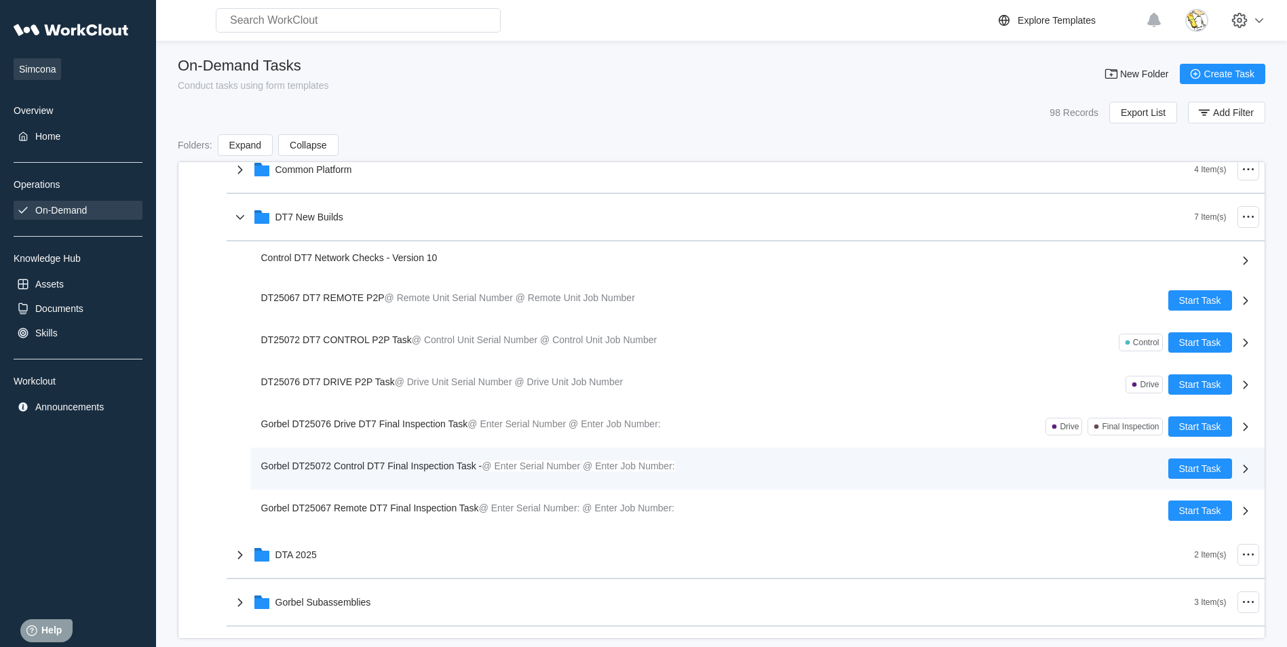
scroll to position [407, 0]
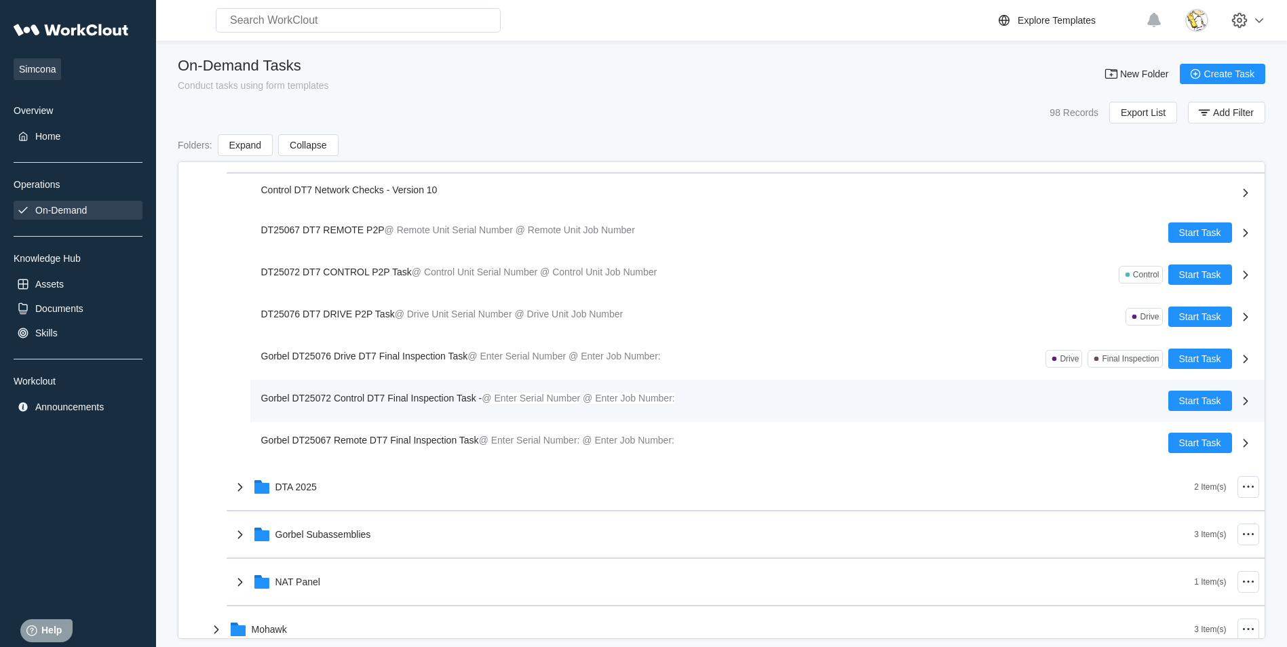
click at [392, 396] on span "Gorbel DT25072 Control DT7 Final Inspection Task -" at bounding box center [371, 398] width 221 height 11
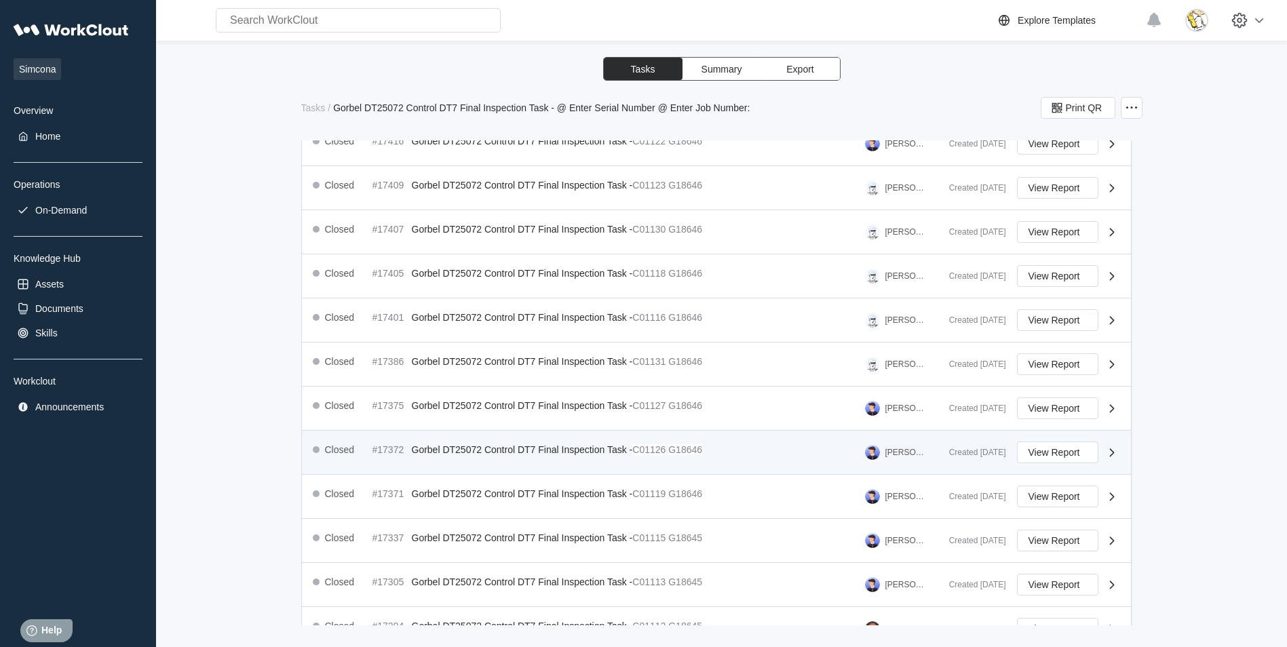
scroll to position [421, 0]
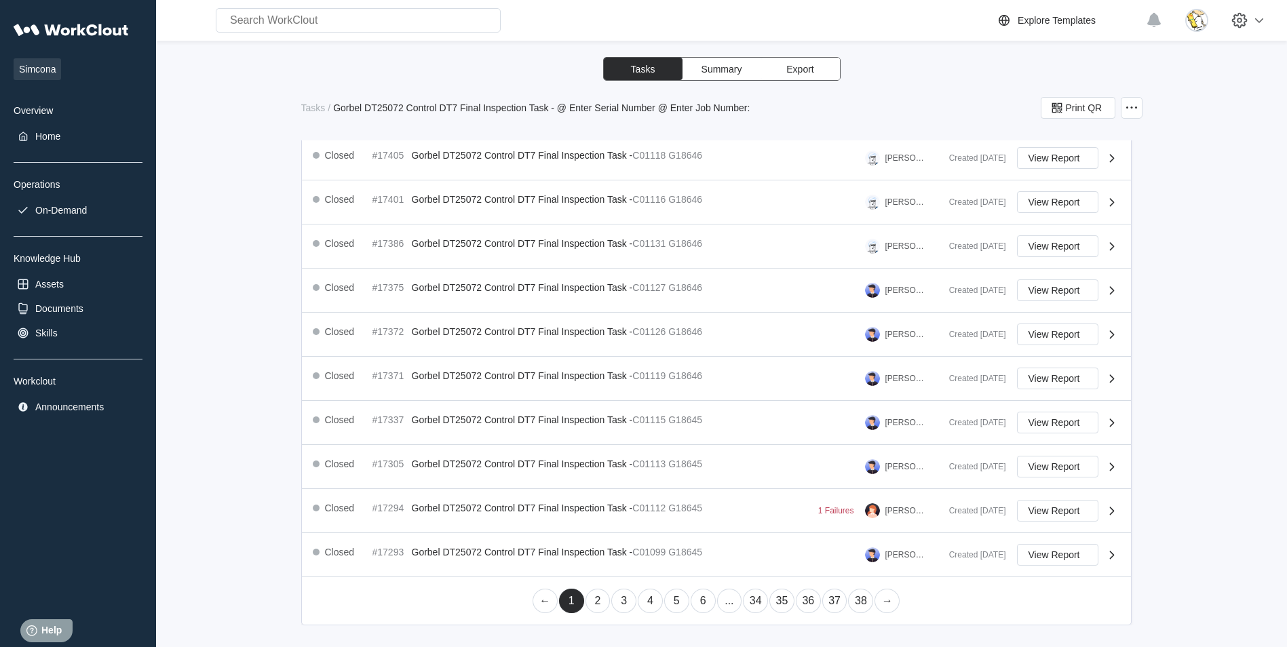
click at [800, 594] on link "36" at bounding box center [808, 601] width 25 height 24
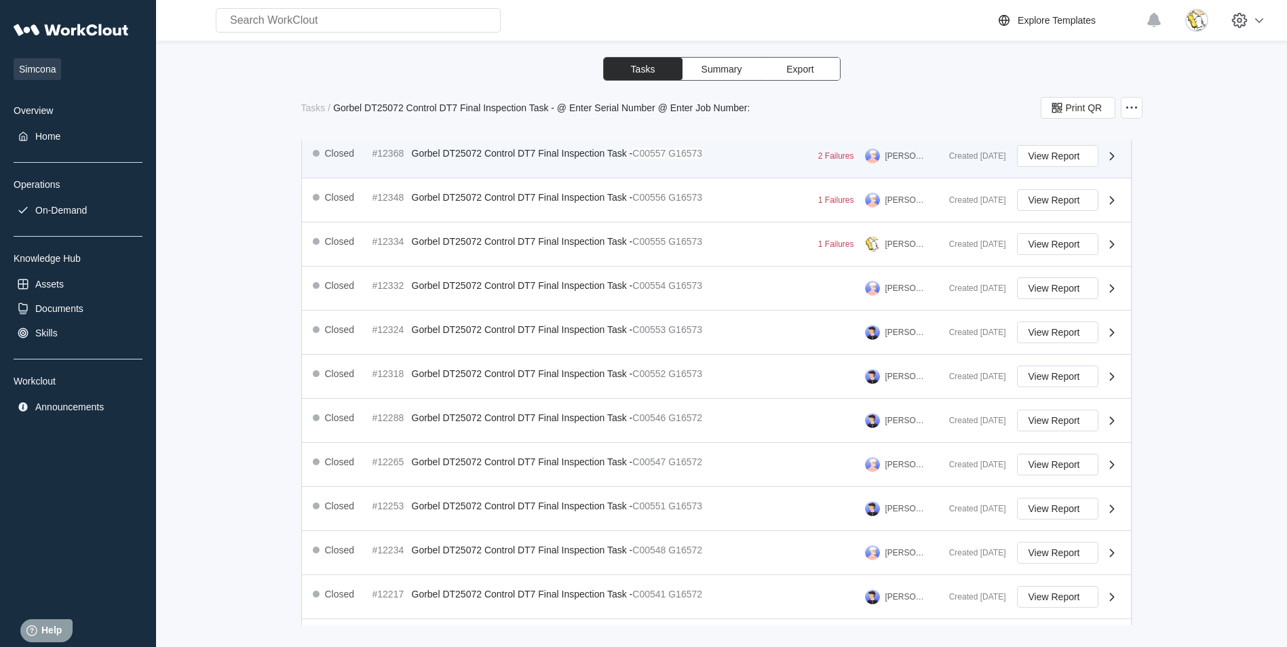
scroll to position [407, 0]
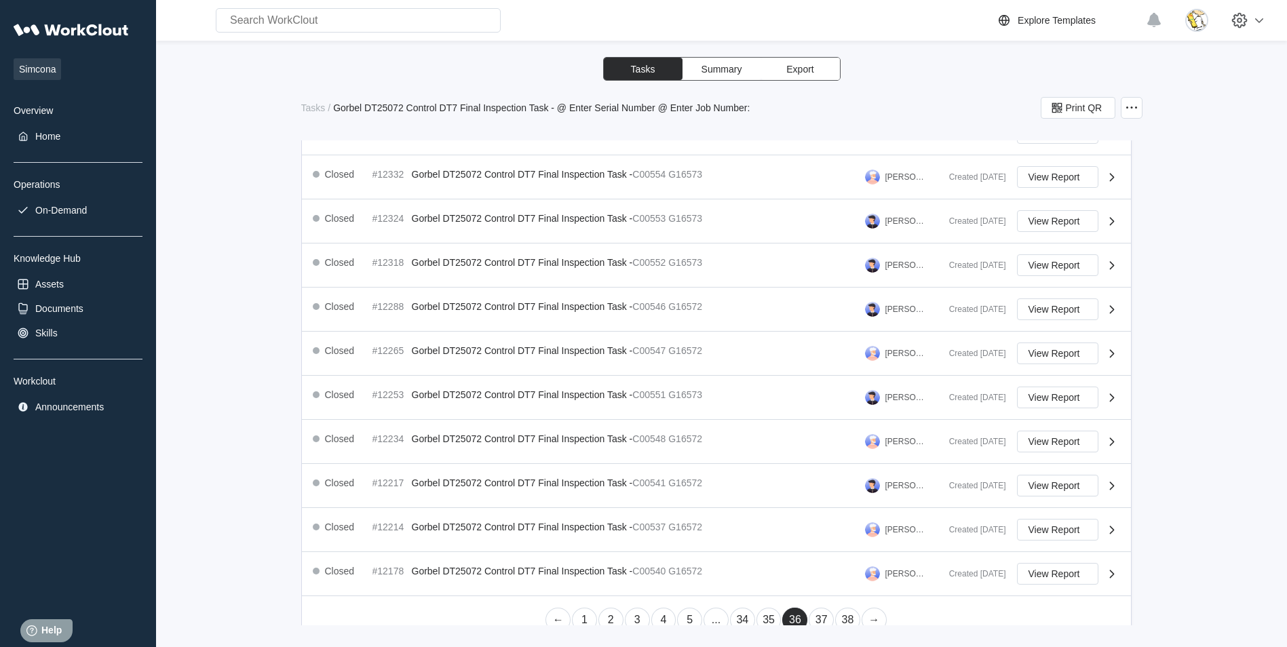
click at [813, 617] on link "37" at bounding box center [821, 620] width 25 height 24
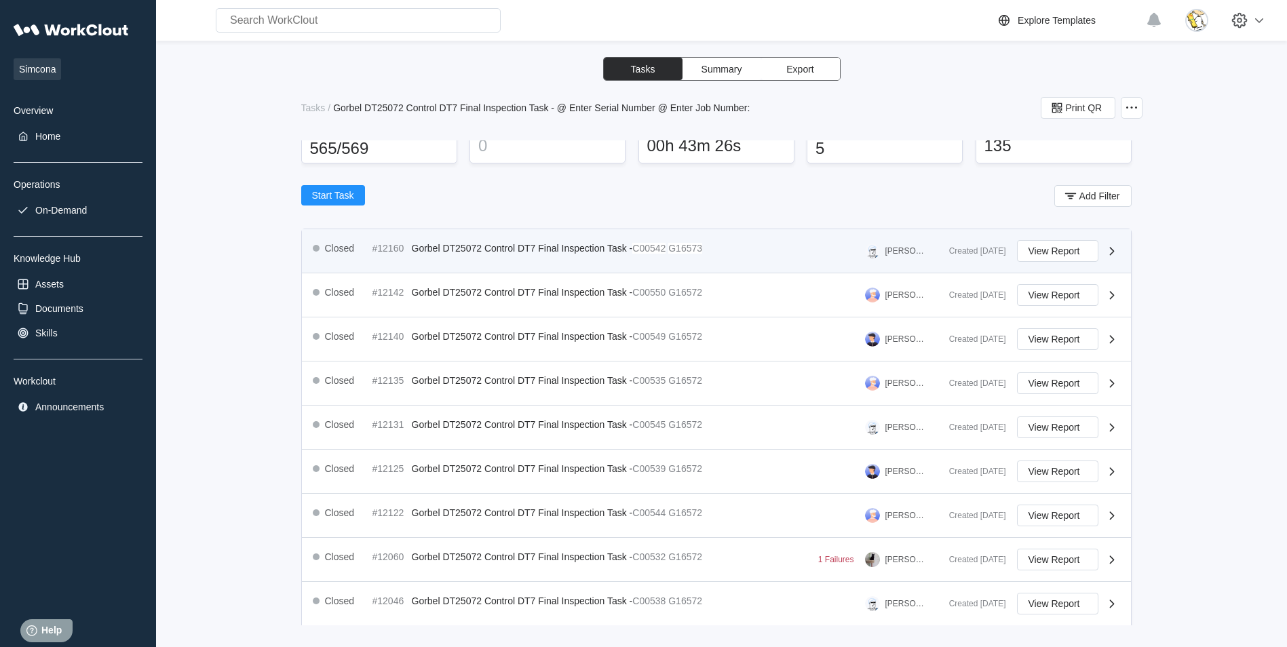
scroll to position [136, 0]
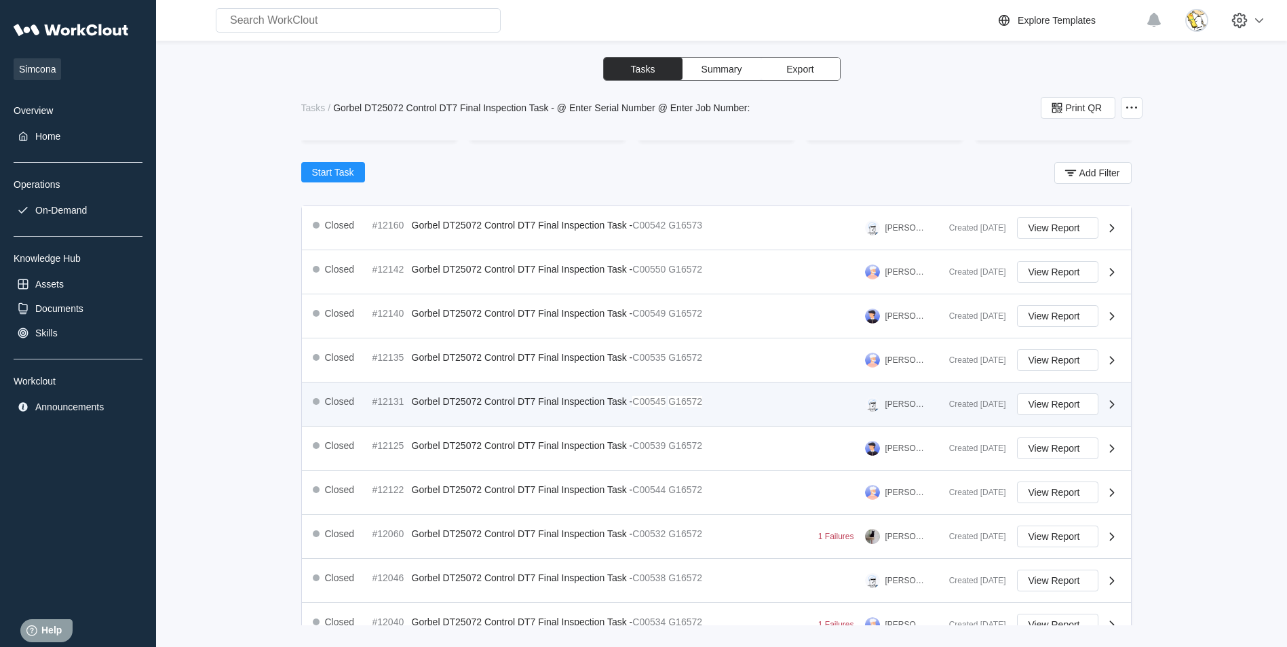
click at [716, 404] on div "Closed #12131 Gorbel DT25072 Control DT7 Final Inspection Task - C00545 G16572 …" at bounding box center [626, 405] width 626 height 22
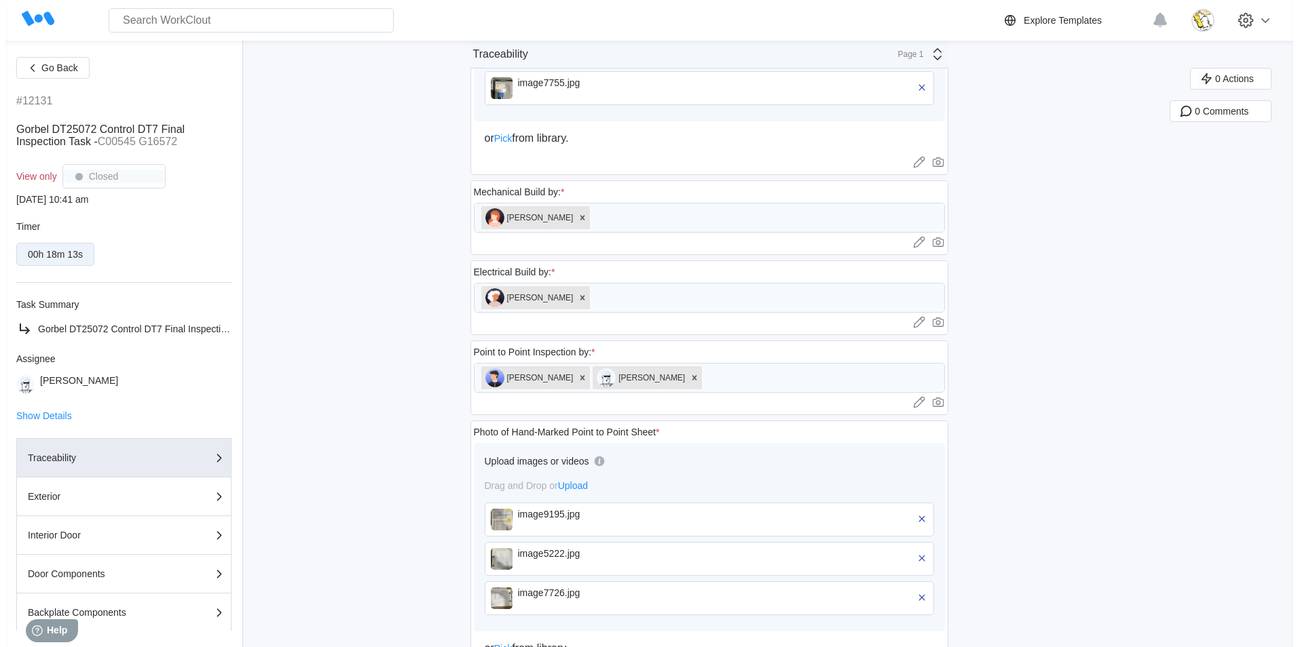
scroll to position [747, 0]
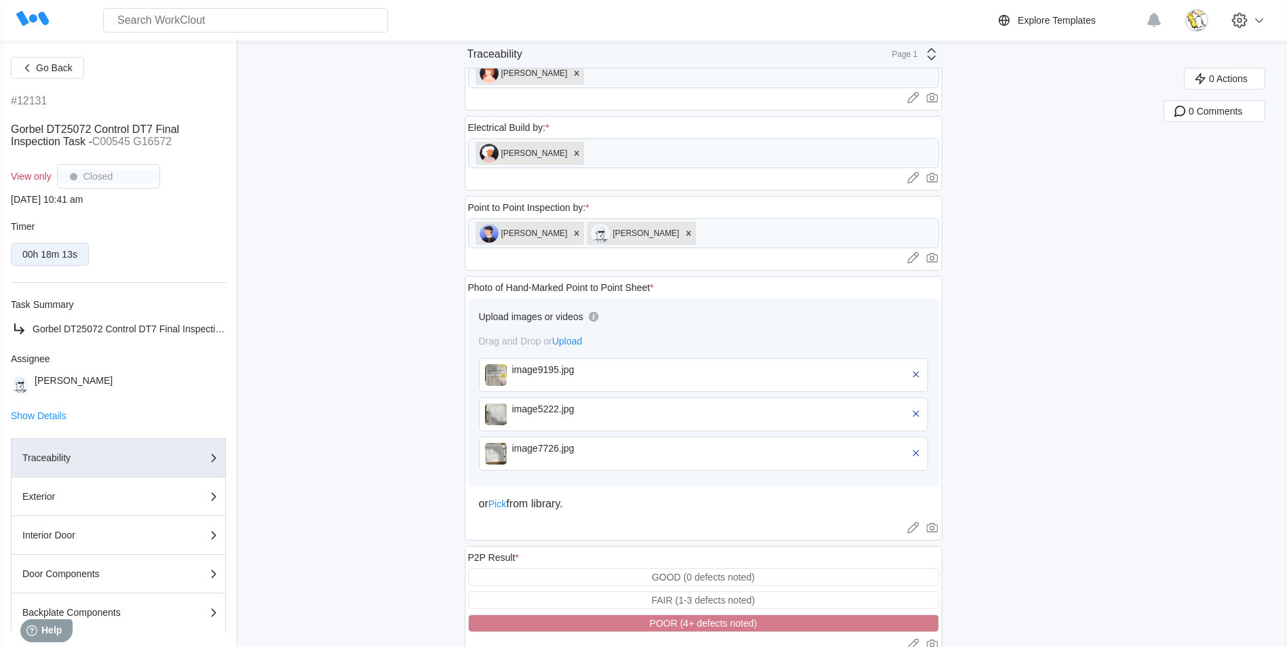
click at [642, 367] on div "image9195.jpg" at bounding box center [590, 369] width 156 height 11
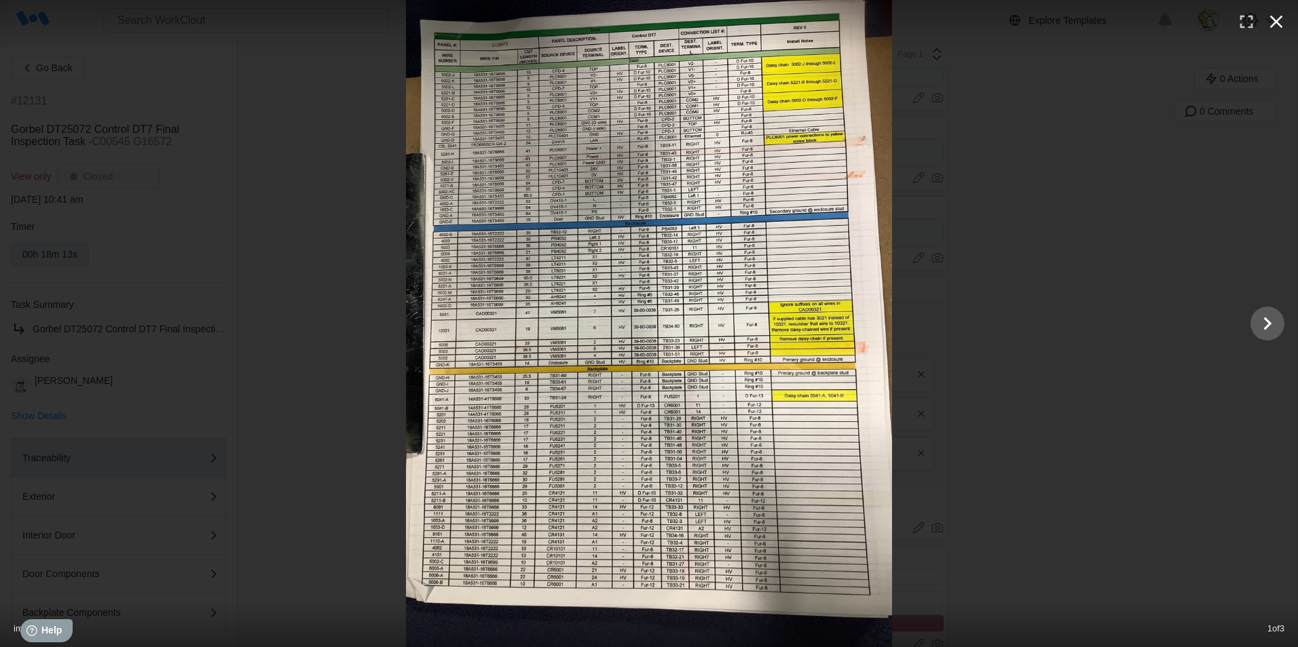
drag, startPoint x: 1280, startPoint y: 22, endPoint x: 1258, endPoint y: 41, distance: 29.4
click at [1279, 22] on icon "button" at bounding box center [1276, 22] width 22 height 22
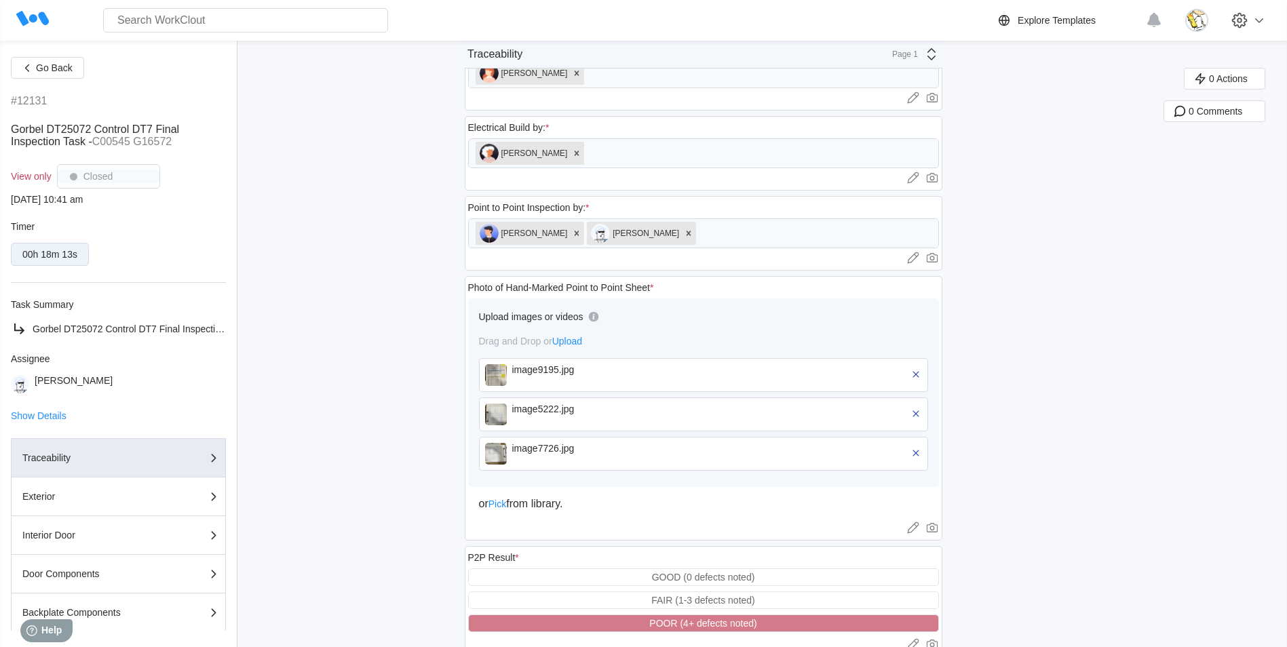
click at [521, 423] on div "image5222.jpg" at bounding box center [590, 415] width 156 height 22
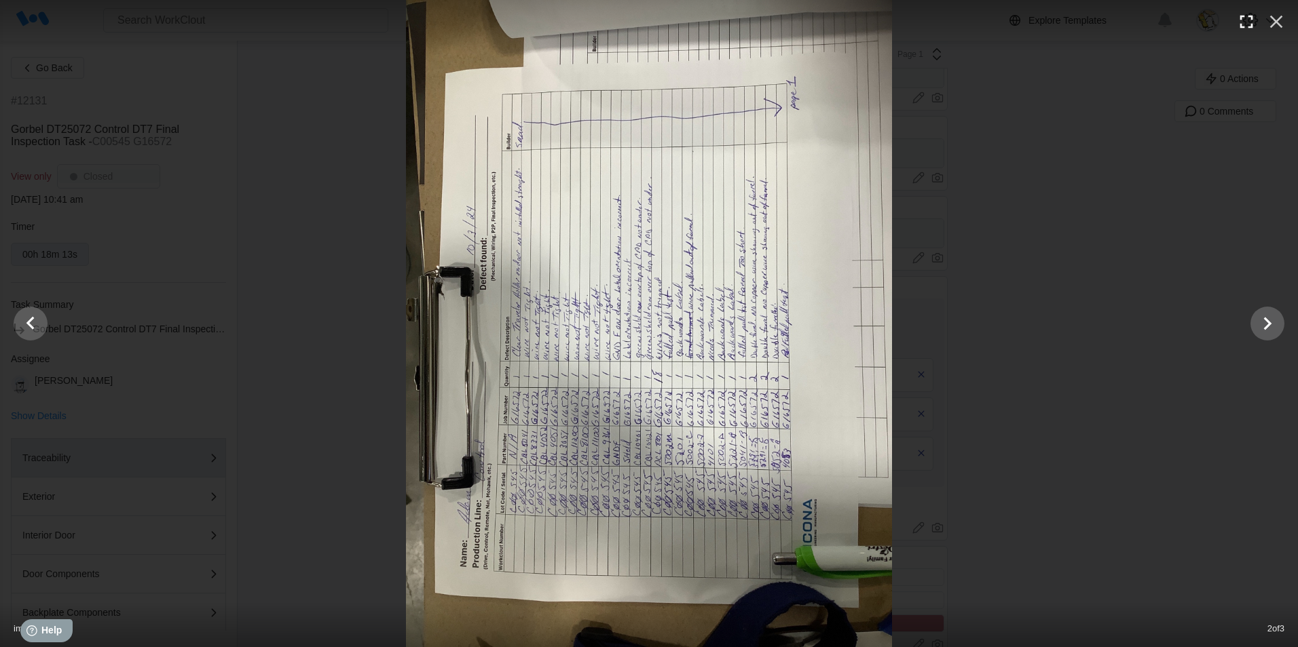
click at [1252, 20] on icon "button" at bounding box center [1246, 22] width 13 height 13
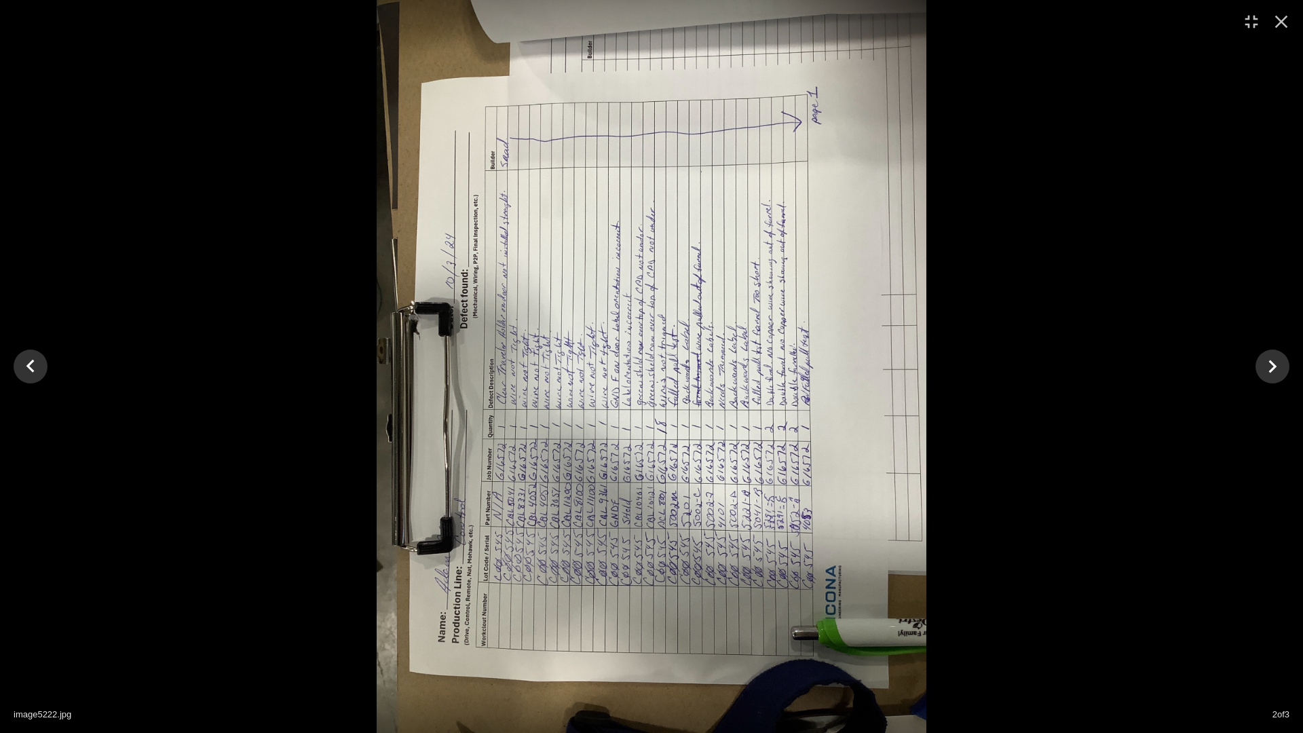
click at [928, 396] on div at bounding box center [651, 366] width 1303 height 733
